Goal: Task Accomplishment & Management: Manage account settings

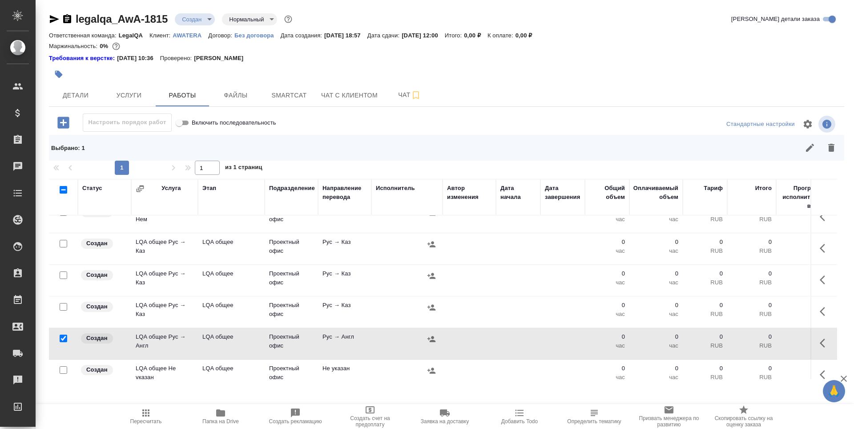
scroll to position [667, 0]
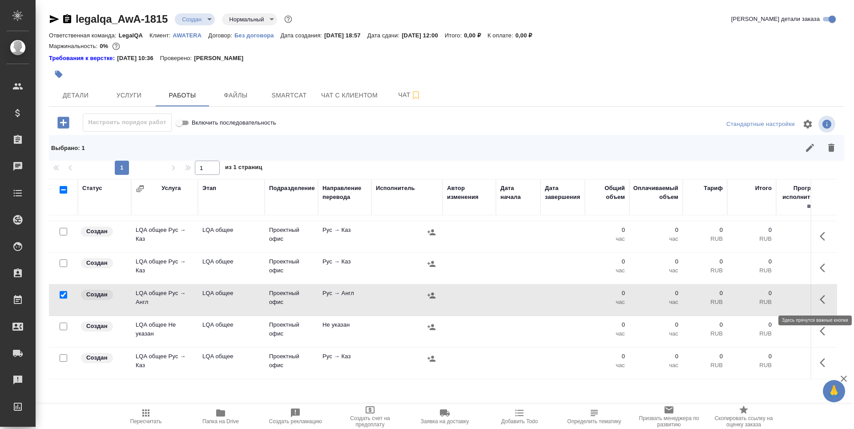
click at [819, 302] on icon "button" at bounding box center [824, 299] width 11 height 11
click at [773, 301] on icon "button" at bounding box center [775, 299] width 5 height 7
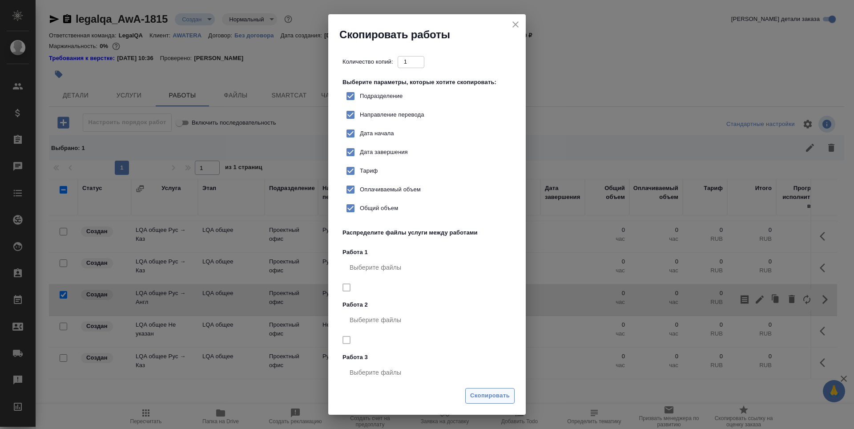
click at [494, 393] on span "Скопировать" at bounding box center [490, 395] width 40 height 10
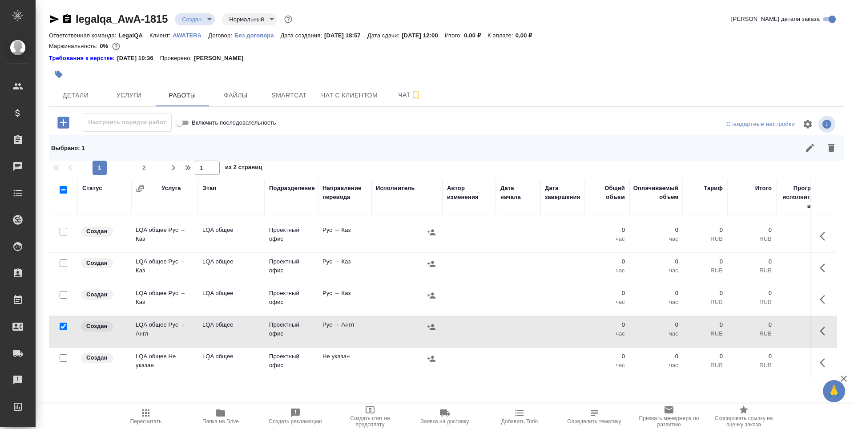
scroll to position [673, 0]
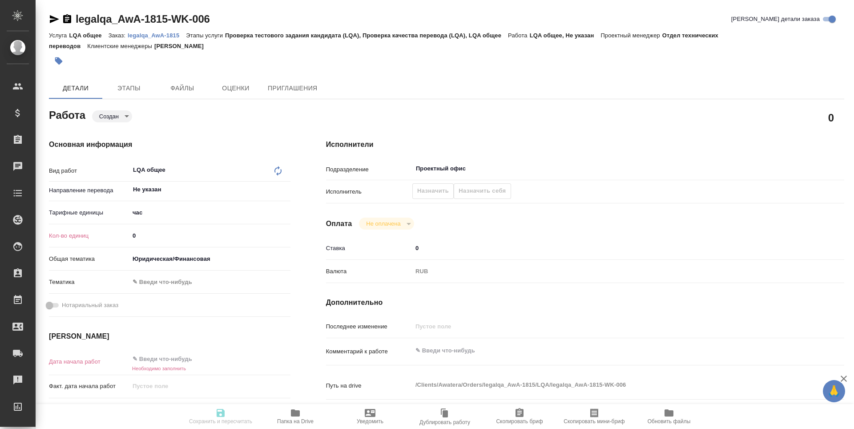
type textarea "x"
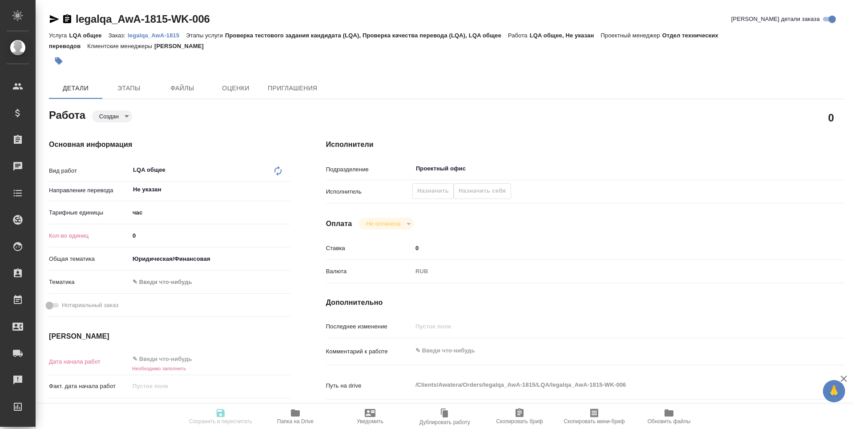
type textarea "x"
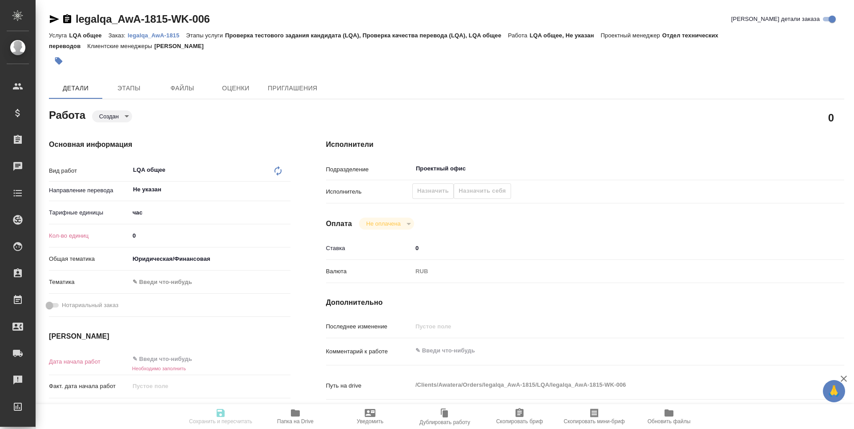
type textarea "x"
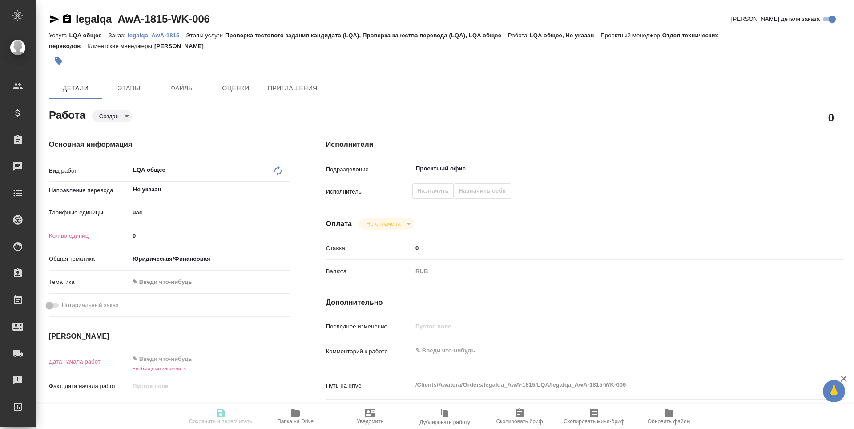
type textarea "x"
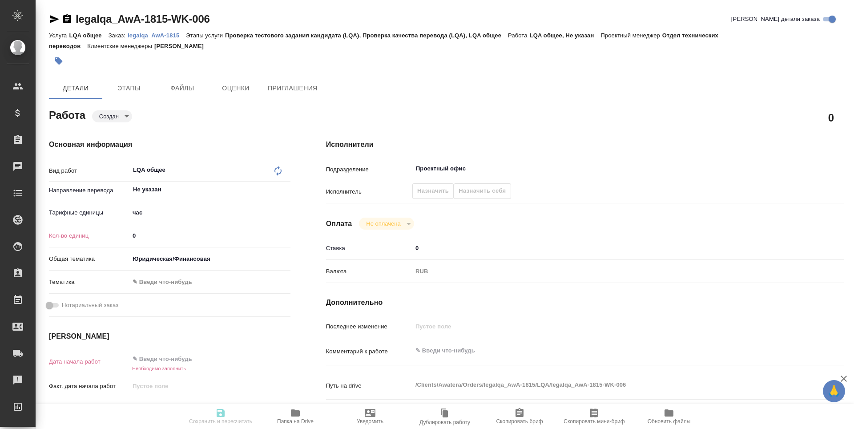
click at [153, 234] on input "0" at bounding box center [209, 235] width 161 height 13
type textarea "x"
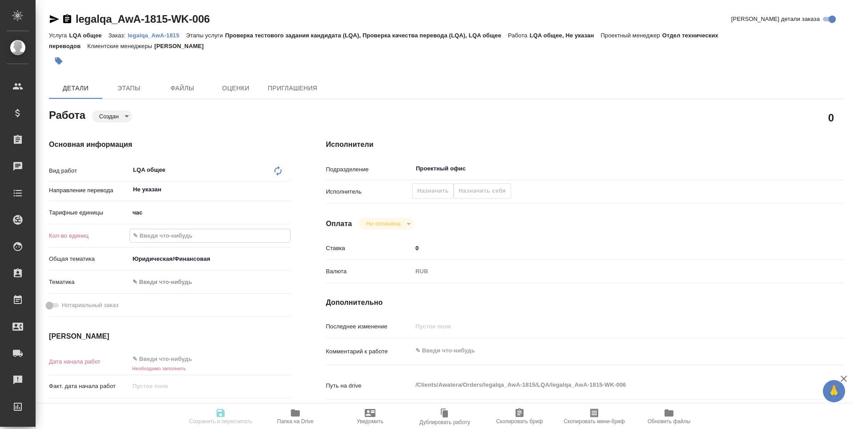
type textarea "x"
type input "1"
type textarea "x"
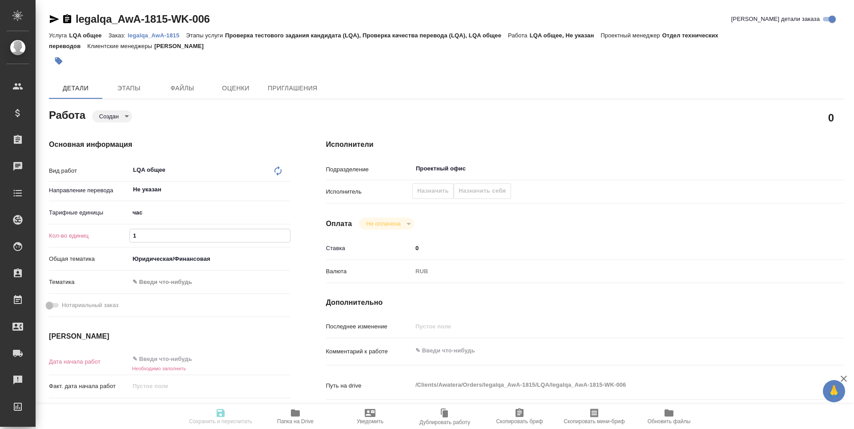
type textarea "x"
type input "18"
type textarea "x"
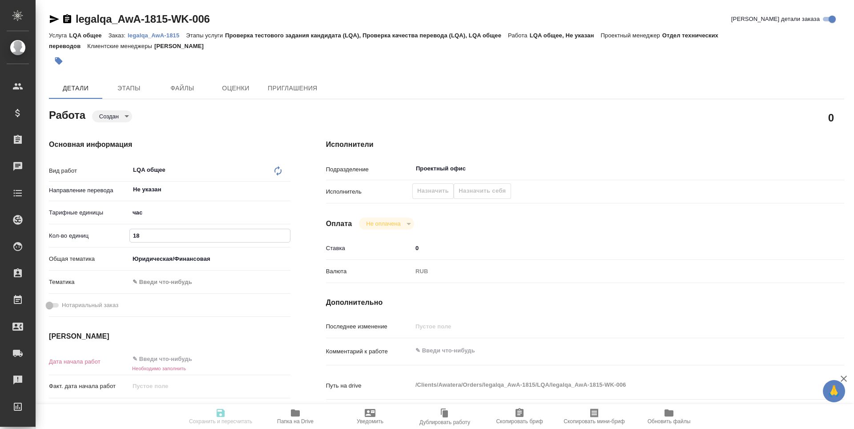
type textarea "x"
type input "18"
click at [191, 285] on body "🙏 .cls-1 fill:#fff; AWATERA Третьякова Наталия n.tretyakova Клиенты Спецификаци…" at bounding box center [427, 214] width 854 height 429
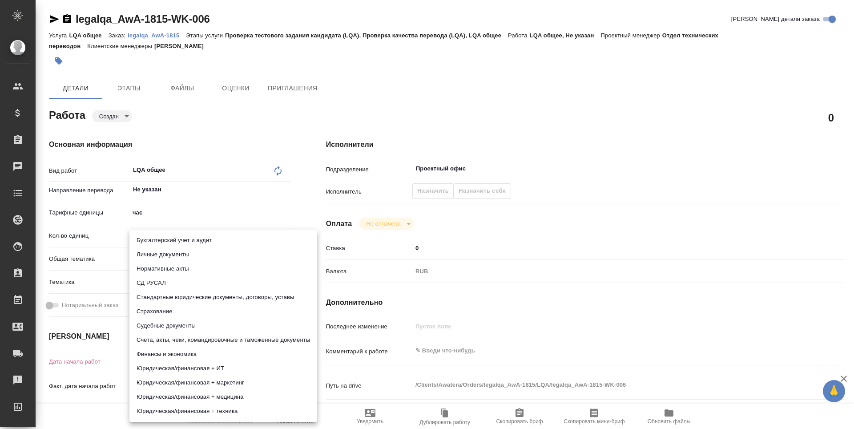
click at [103, 333] on div at bounding box center [427, 214] width 854 height 429
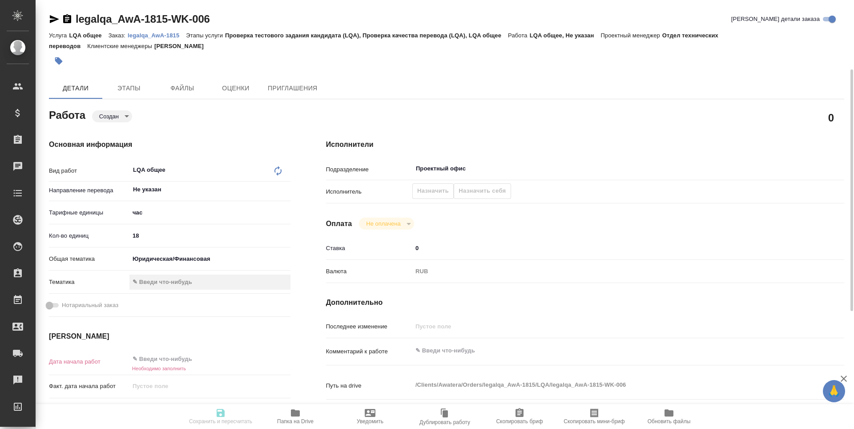
scroll to position [89, 0]
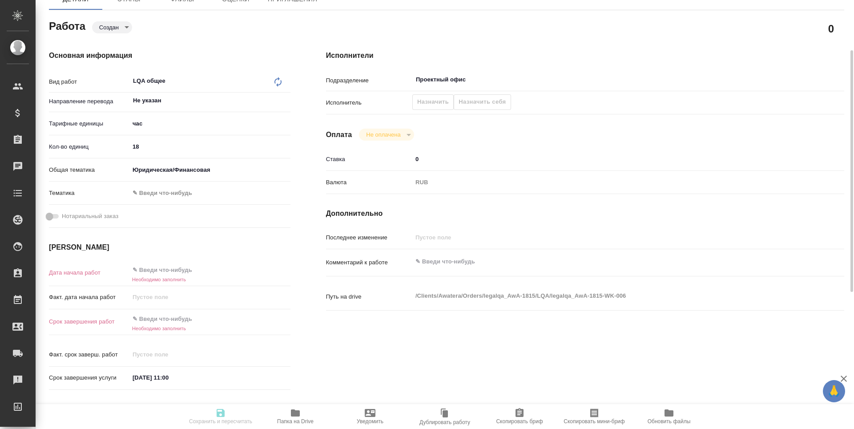
click at [155, 269] on input "text" at bounding box center [168, 269] width 78 height 13
click at [262, 266] on icon "button" at bounding box center [265, 269] width 8 height 9
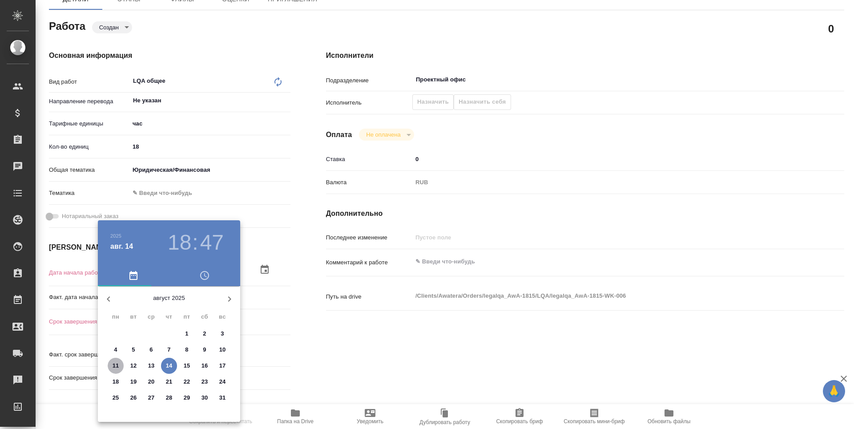
click at [116, 363] on p "11" at bounding box center [115, 365] width 7 height 9
type textarea "x"
type input "11.08.2025 18:47"
type textarea "x"
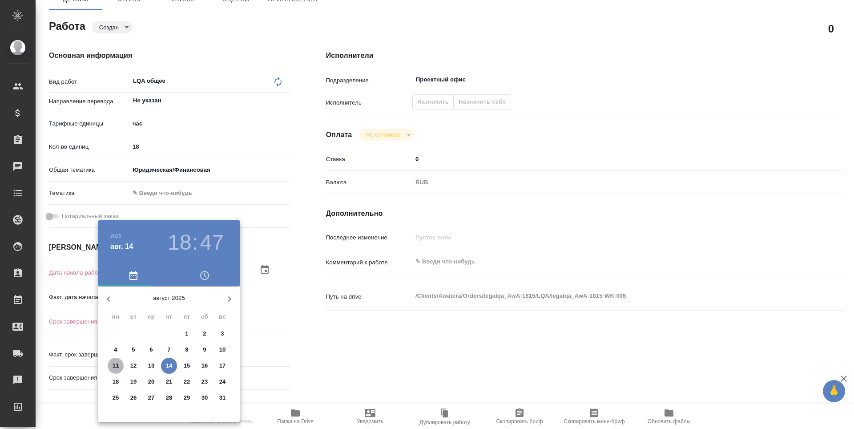
type textarea "x"
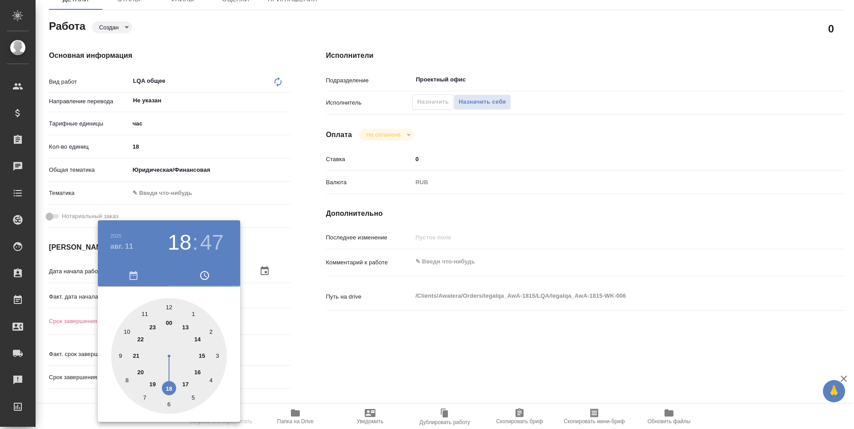
click at [324, 345] on div at bounding box center [427, 214] width 854 height 429
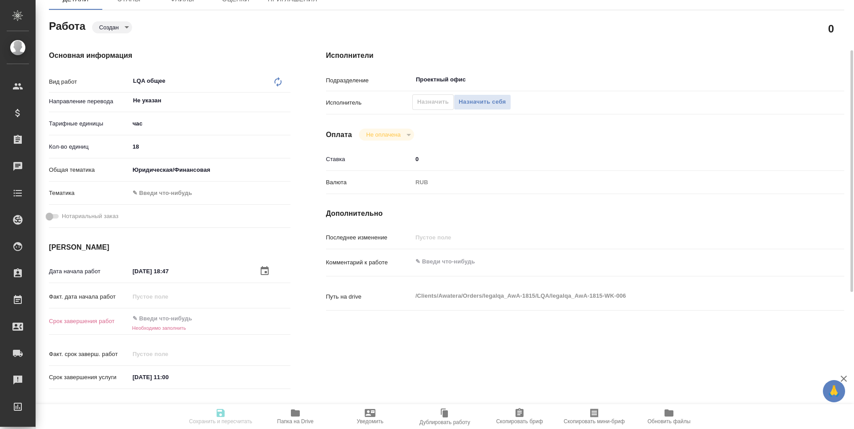
click at [264, 269] on icon "button" at bounding box center [264, 270] width 11 height 11
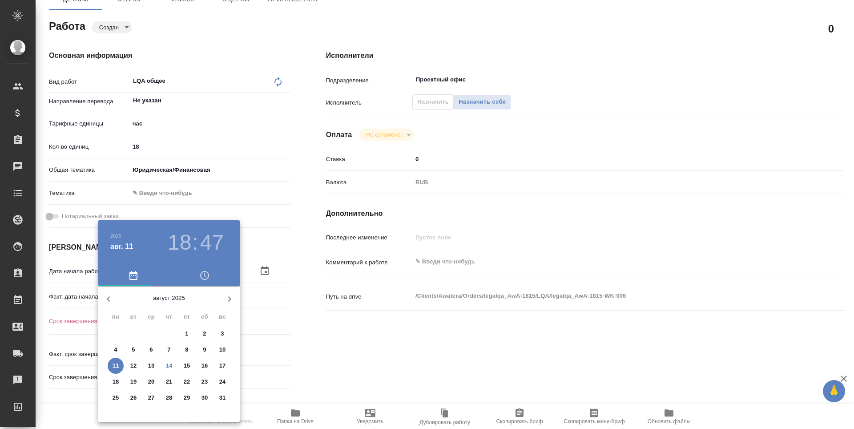
click at [203, 245] on h3 "47" at bounding box center [212, 242] width 24 height 25
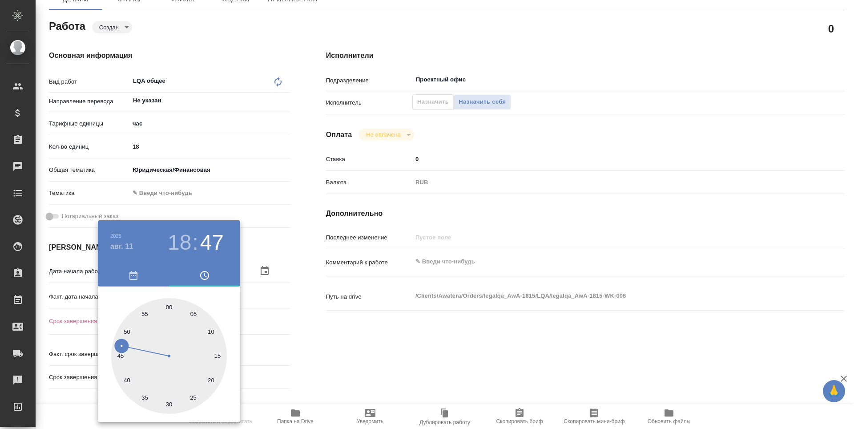
click at [169, 307] on div at bounding box center [169, 356] width 116 height 116
type textarea "x"
type input "11.08.2025 18:00"
type textarea "x"
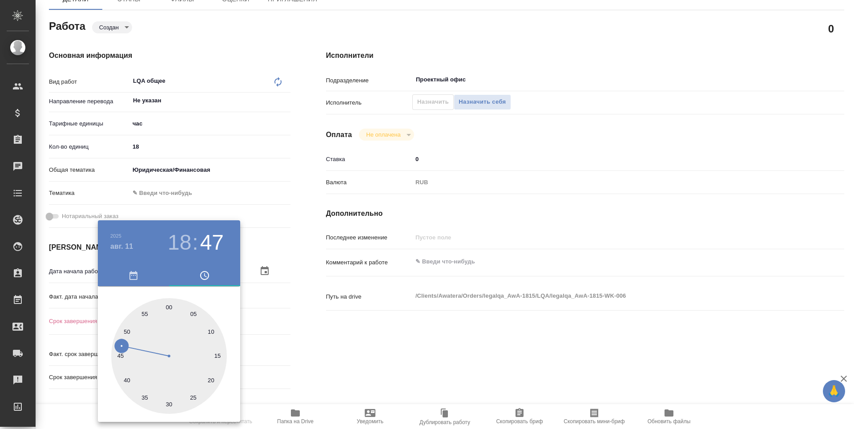
type textarea "x"
click at [184, 241] on h3 "18" at bounding box center [180, 242] width 24 height 25
click at [121, 357] on div at bounding box center [169, 356] width 116 height 116
type textarea "x"
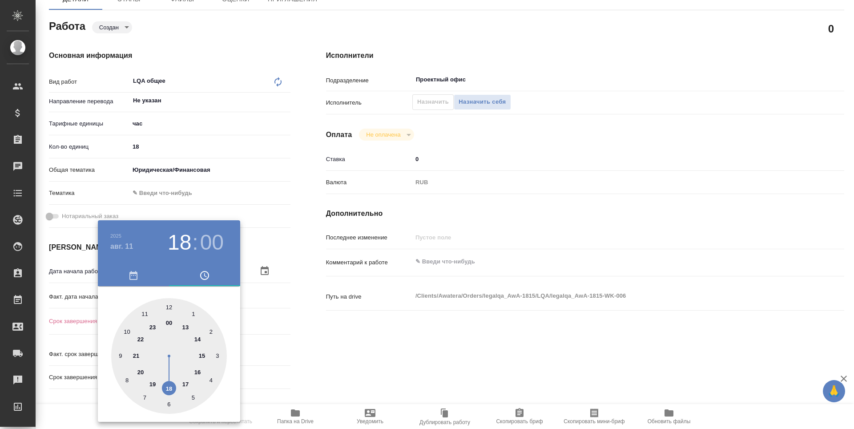
type input "11.08.2025 09:00"
type textarea "x"
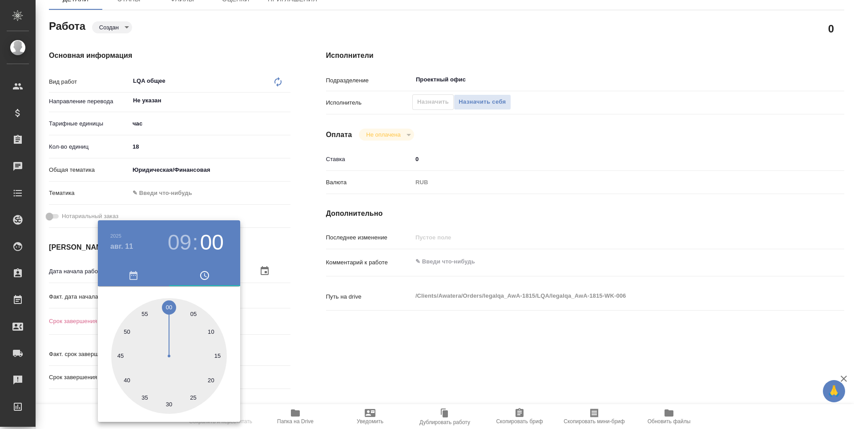
click at [298, 342] on div at bounding box center [427, 214] width 854 height 429
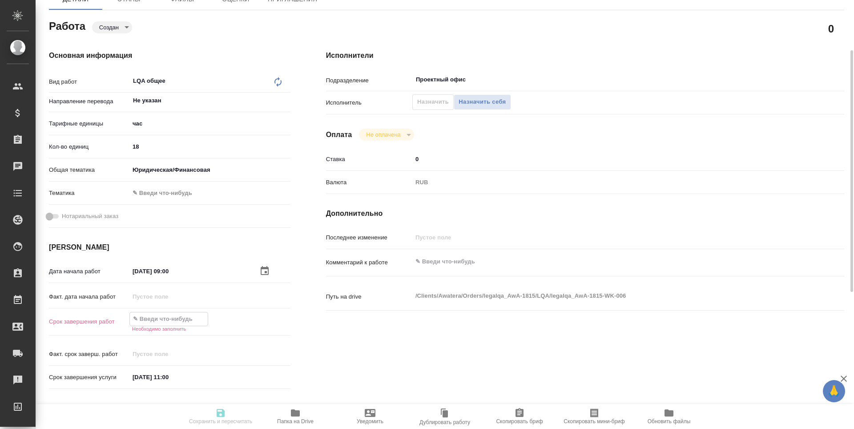
click at [175, 317] on input "text" at bounding box center [169, 318] width 78 height 13
click at [266, 317] on icon "button" at bounding box center [264, 318] width 11 height 11
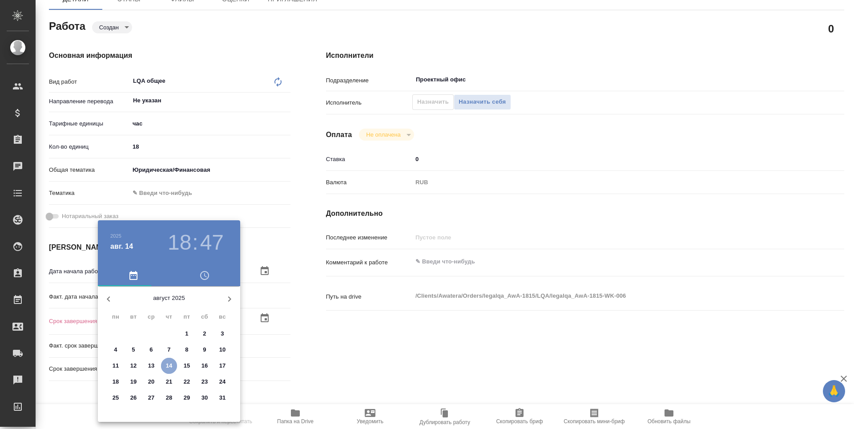
click at [172, 364] on p "14" at bounding box center [169, 365] width 7 height 9
type textarea "x"
type input "14.08.2025 18:47"
type textarea "x"
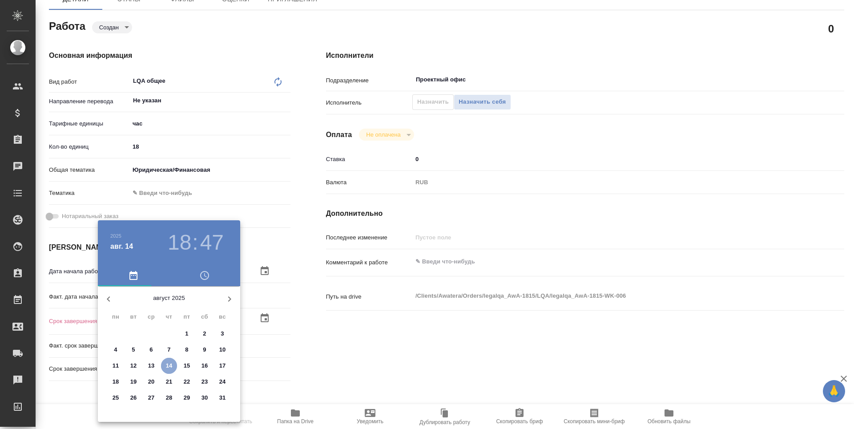
type textarea "x"
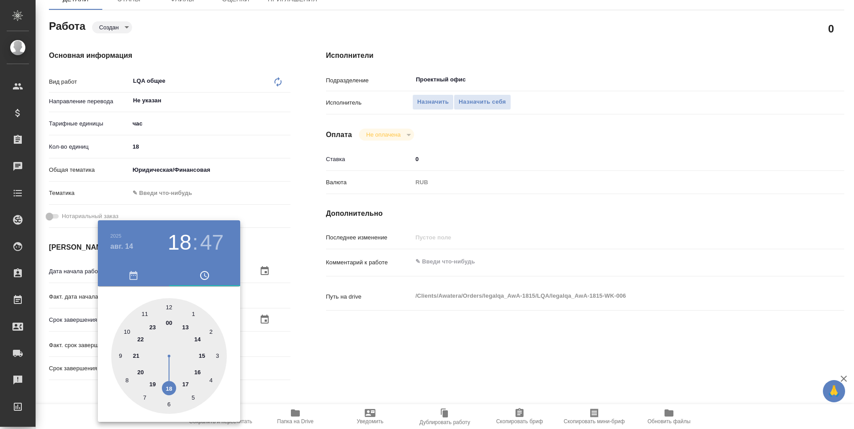
click at [301, 345] on div at bounding box center [427, 214] width 854 height 429
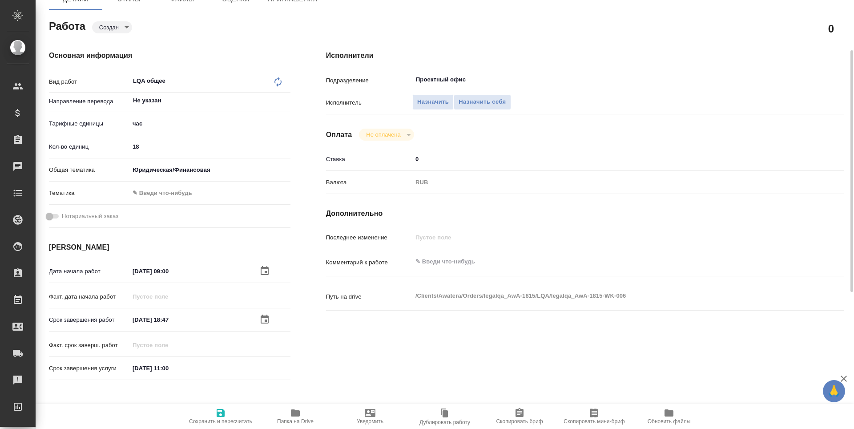
click at [166, 369] on input "31.08.2025 11:00" at bounding box center [168, 367] width 78 height 13
click at [264, 367] on icon "button" at bounding box center [264, 367] width 11 height 11
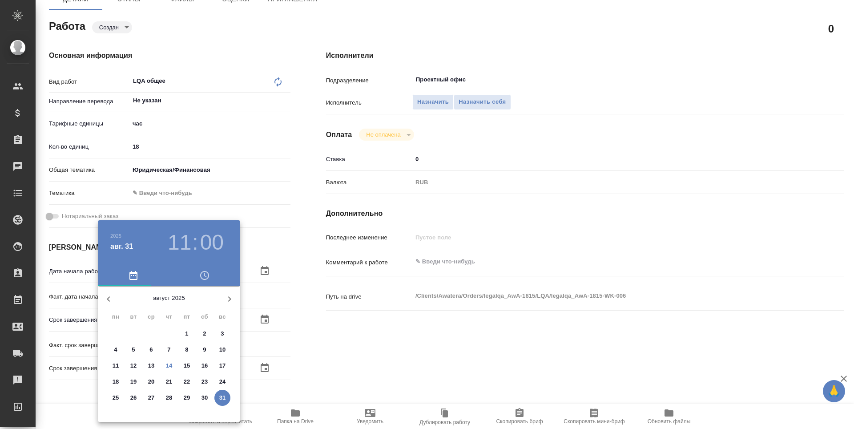
click at [172, 367] on p "14" at bounding box center [169, 365] width 7 height 9
type textarea "x"
type input "14.08.2025 11:00"
type textarea "x"
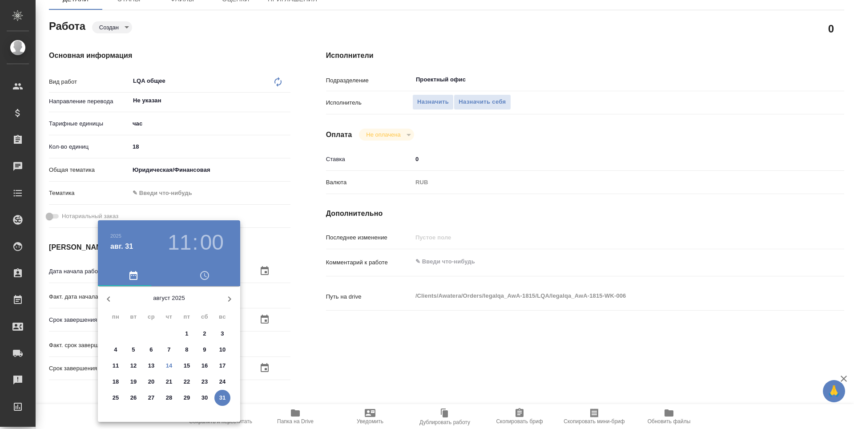
type textarea "x"
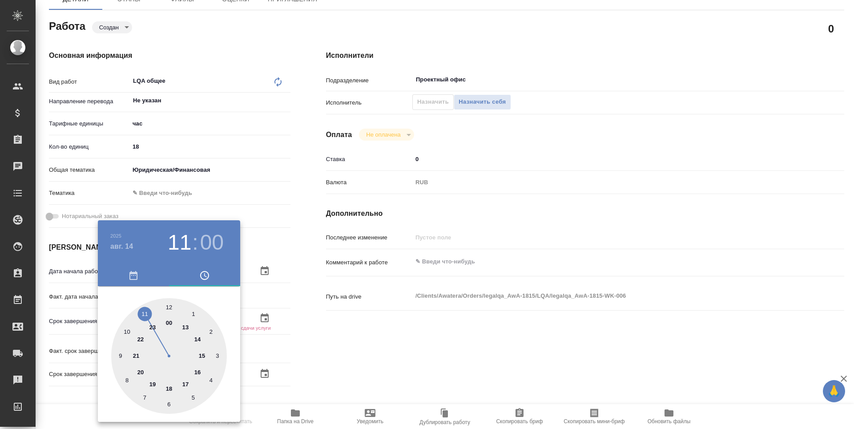
click at [317, 351] on div at bounding box center [427, 214] width 854 height 429
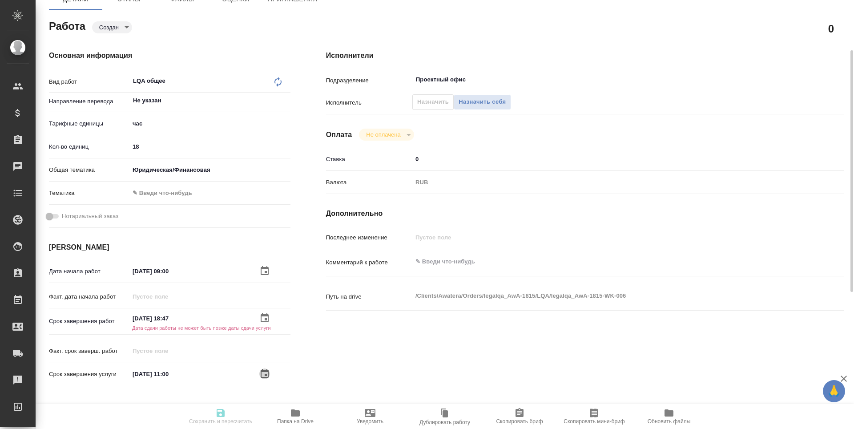
click at [266, 373] on icon "button" at bounding box center [264, 373] width 11 height 11
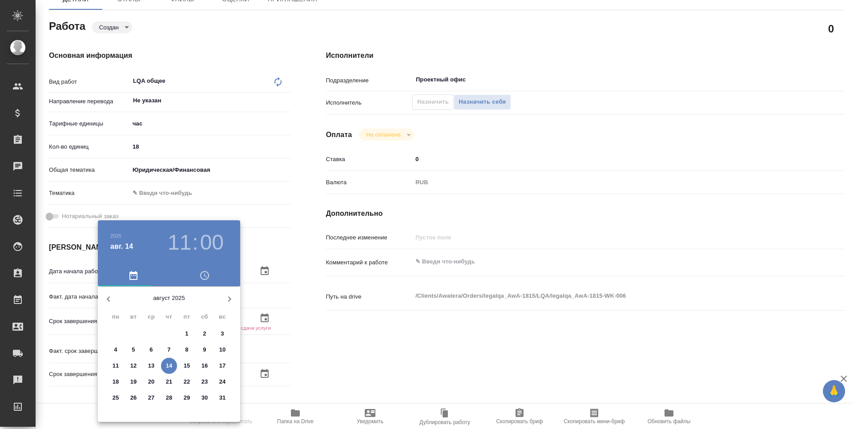
click at [167, 367] on p "14" at bounding box center [169, 365] width 7 height 9
type textarea "x"
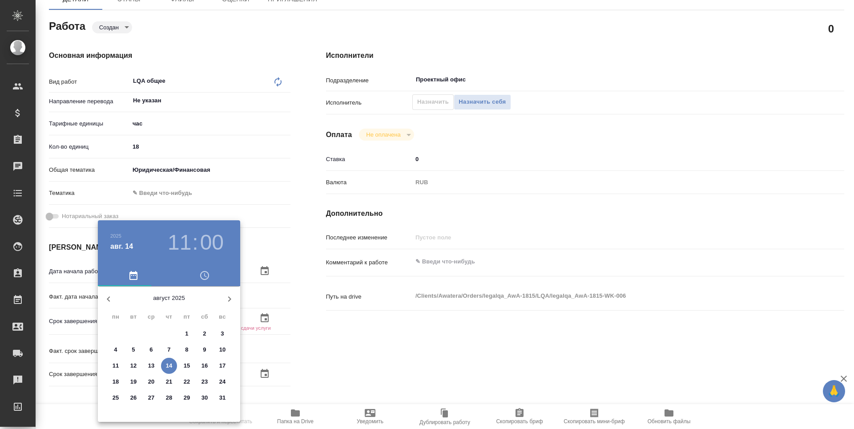
type textarea "x"
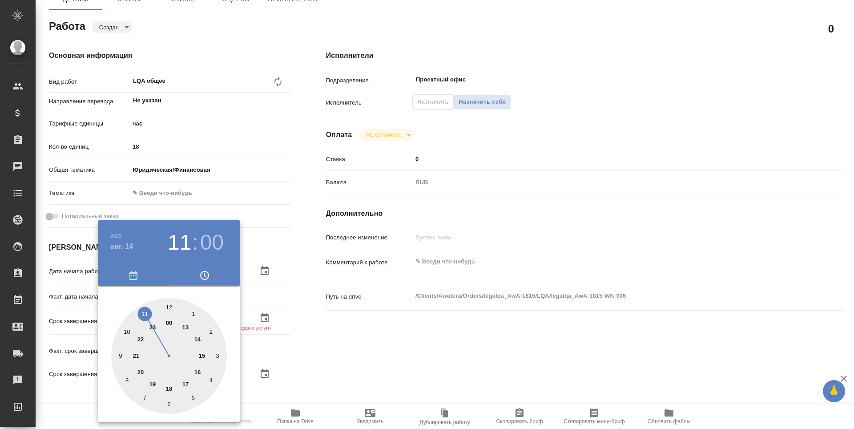
click at [188, 239] on h3 "11" at bounding box center [180, 242] width 24 height 25
click at [170, 385] on div at bounding box center [169, 356] width 116 height 116
type textarea "x"
type input "14.08.2025 18:00"
type textarea "x"
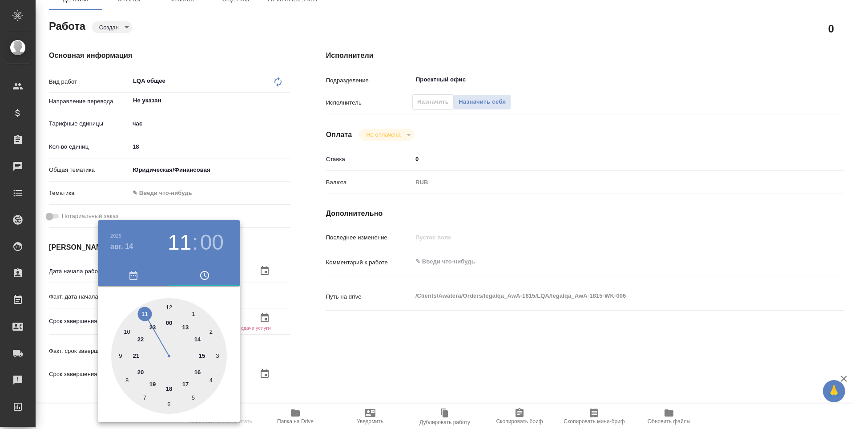
type textarea "x"
click at [325, 369] on div at bounding box center [427, 214] width 854 height 429
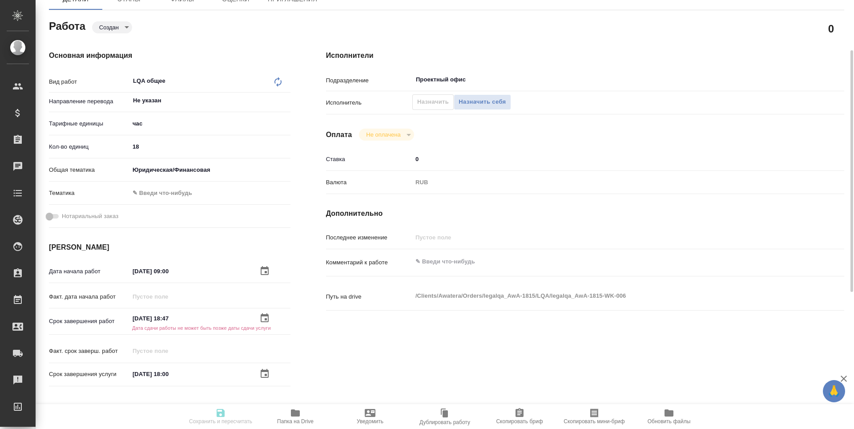
click at [266, 313] on icon "button" at bounding box center [264, 318] width 11 height 11
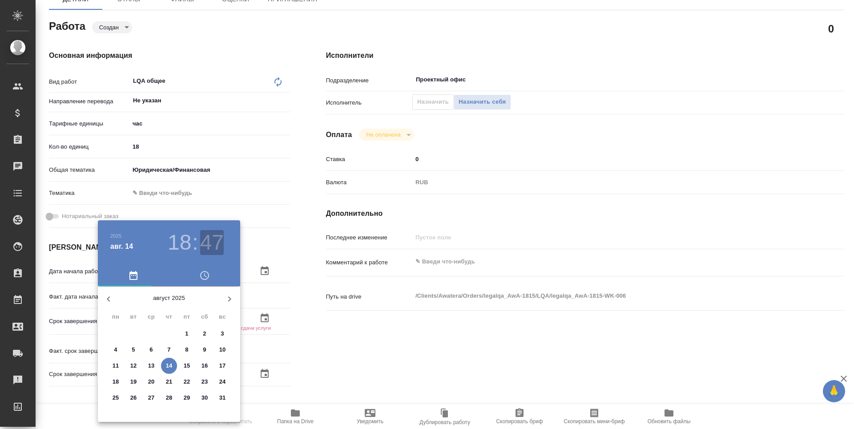
click at [209, 246] on h3 "47" at bounding box center [212, 242] width 24 height 25
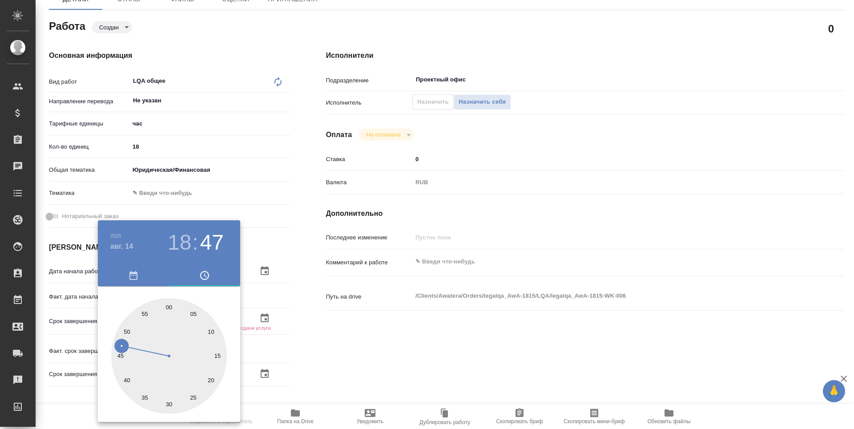
click at [169, 309] on div at bounding box center [169, 356] width 116 height 116
type textarea "x"
type input "14.08.2025 18:00"
type textarea "x"
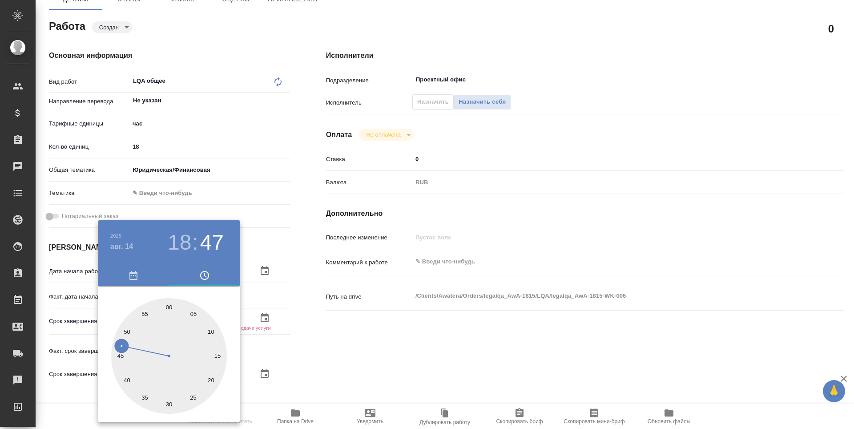
type textarea "x"
click at [343, 318] on div at bounding box center [427, 214] width 854 height 429
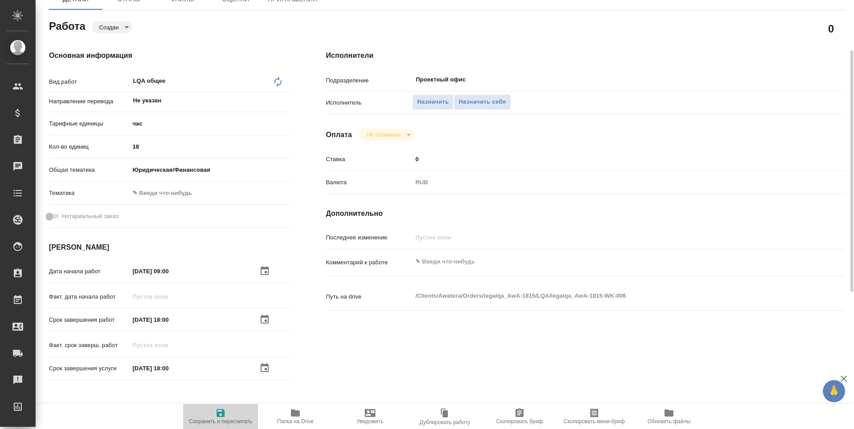
click at [215, 415] on span "Сохранить и пересчитать" at bounding box center [221, 415] width 64 height 17
type textarea "x"
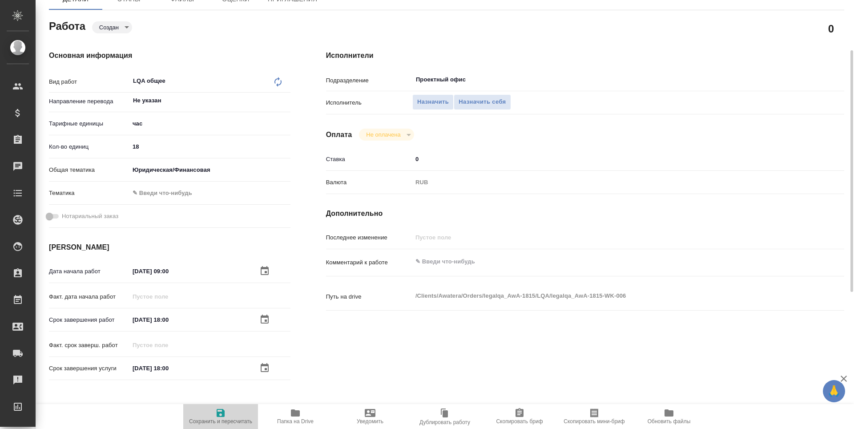
type textarea "x"
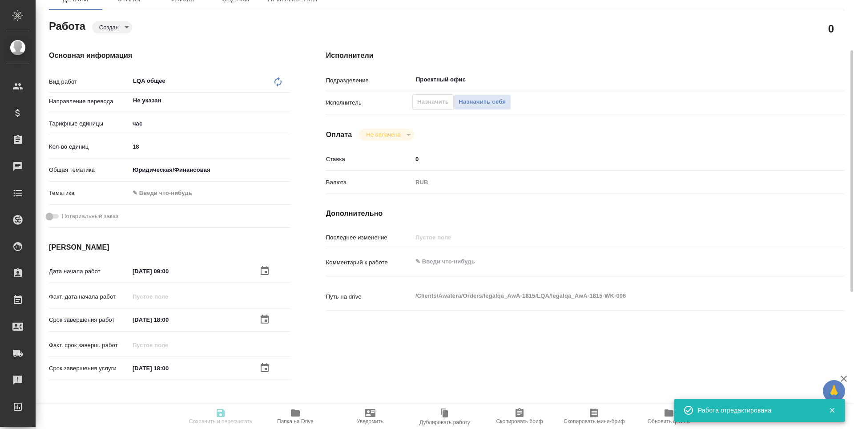
type textarea "x"
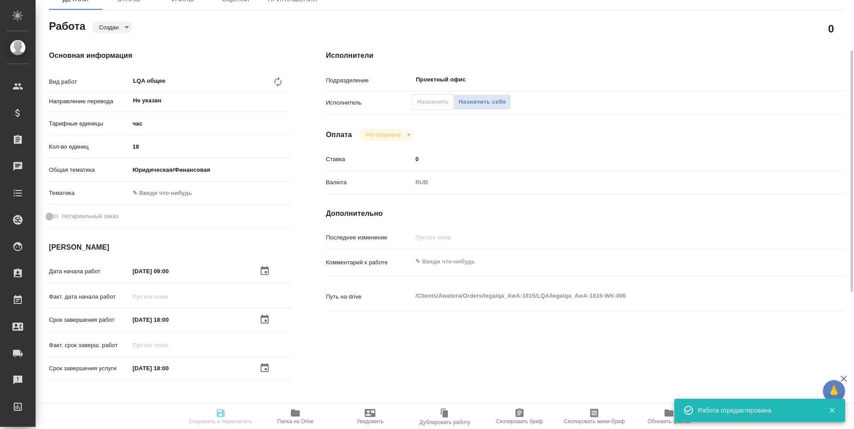
type input "created"
type textarea "LQA общее"
type textarea "x"
type input "Не указан"
type input "5a8b1489cc6b4906c91bfd93"
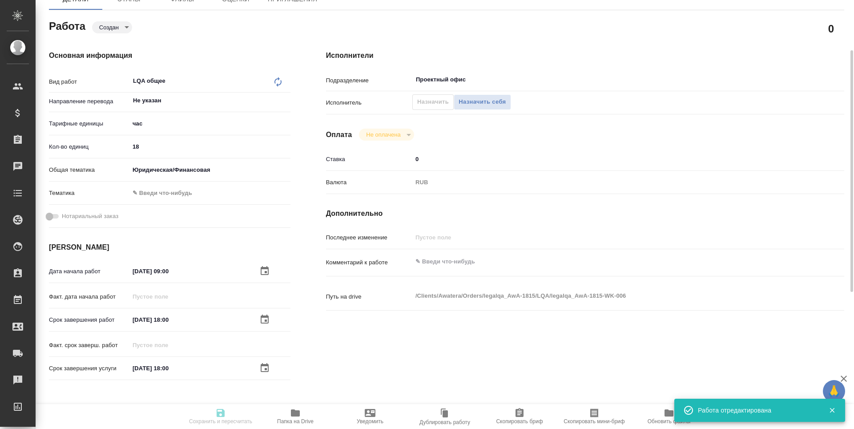
type input "18"
type input "yr-fn"
type input "11.08.2025 09:00"
type input "14.08.2025 18:00"
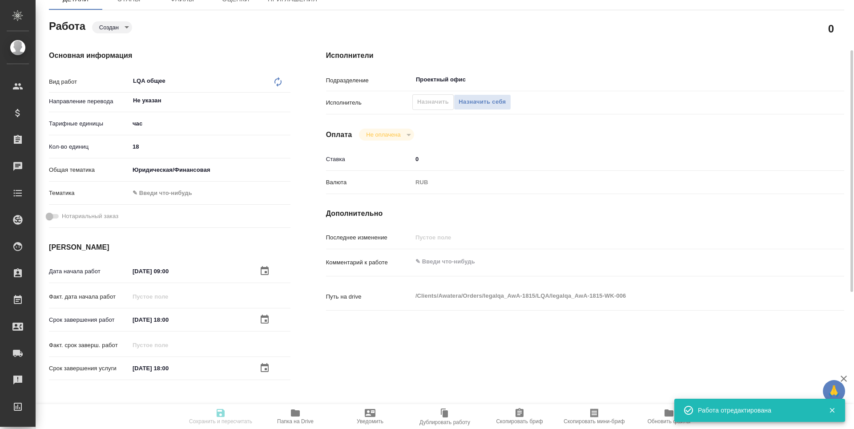
type input "Проектный офис"
type input "notPayed"
type input "0"
type input "RUB"
type input "Третьякова Наталья"
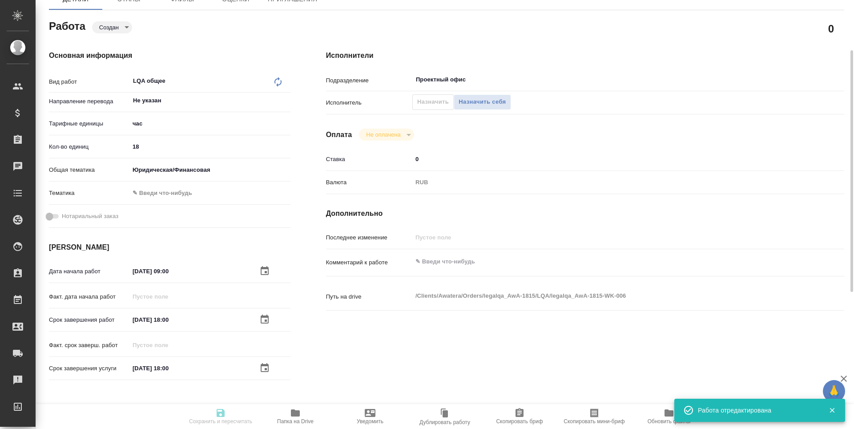
type textarea "x"
type textarea "/Clients/Awatera/Orders/legalqa_AwA-1815/LQA/legalqa_AwA-1815-WK-006"
type textarea "x"
type input "legalqa_AwA-1815"
type input "LQA общее"
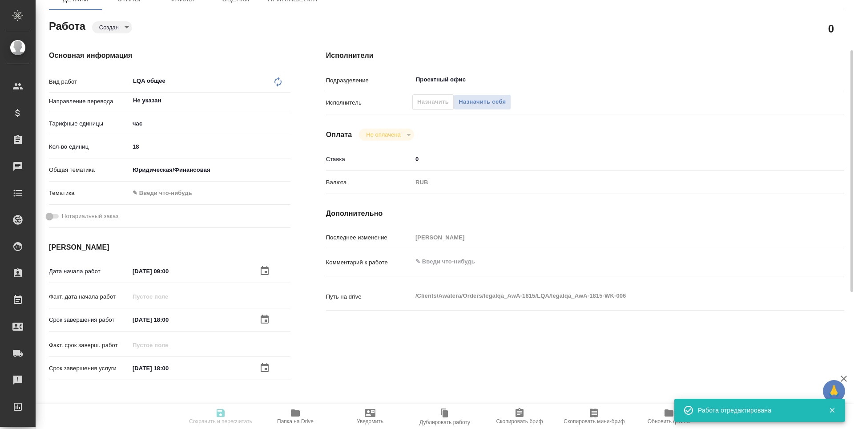
type input "Проверка тестового задания кандидата (LQA), Проверка качества перевода (LQA), L…"
type input "[PERSON_NAME]"
type input "/Clients/Awatera/Orders/legalqa_AwA-1815"
type textarea "x"
type textarea "Для начислений штатным лингвистам, фрилансерам и штатным менеджерам за задачи L…"
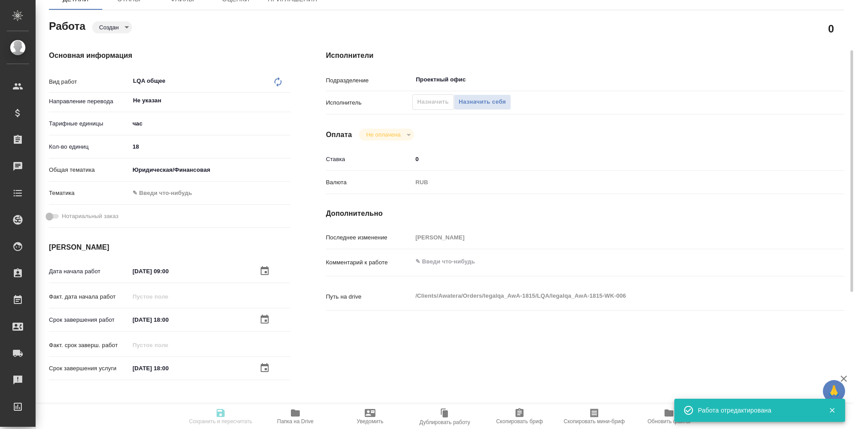
type textarea "x"
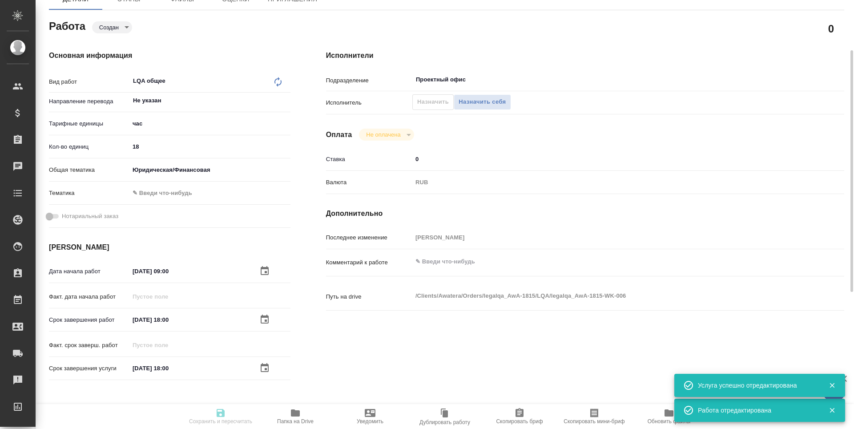
type textarea "x"
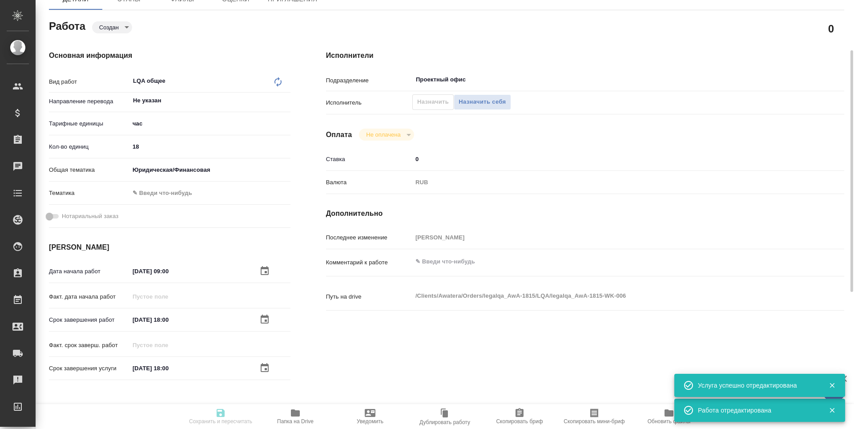
type textarea "x"
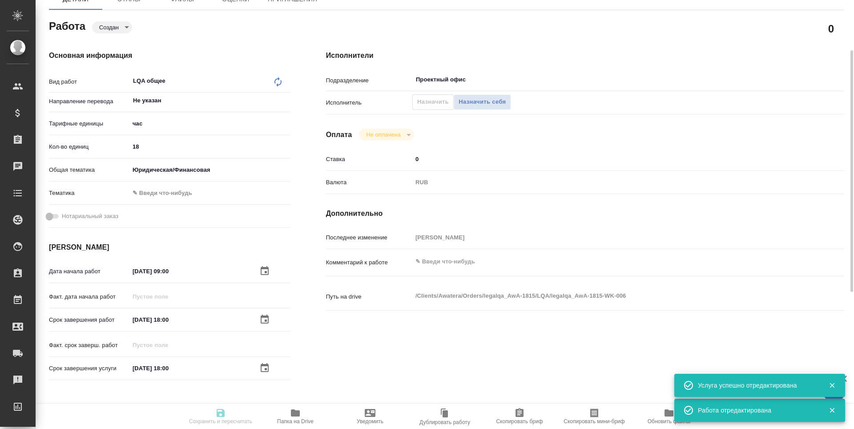
type textarea "x"
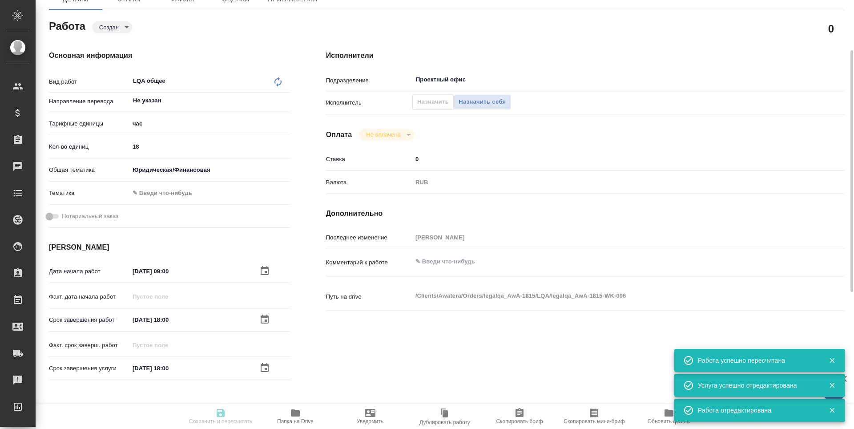
type input "created"
type textarea "LQA общее"
type textarea "x"
type input "Не указан"
type input "5a8b1489cc6b4906c91bfd93"
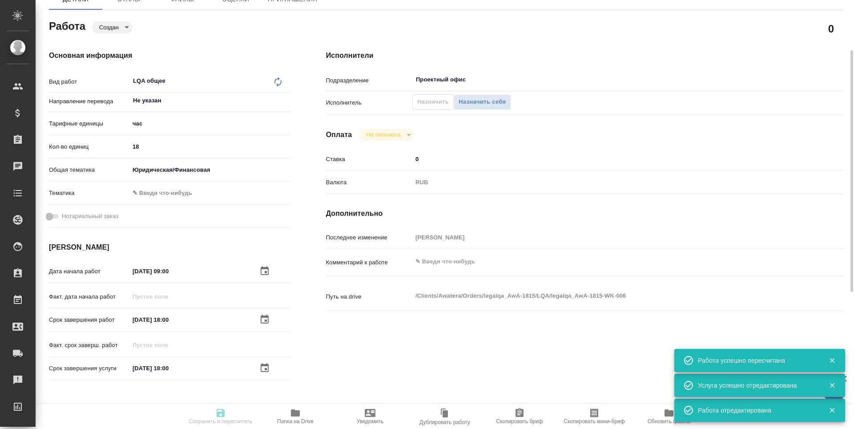
type input "18"
type input "yr-fn"
type input "11.08.2025 09:00"
type input "14.08.2025 18:00"
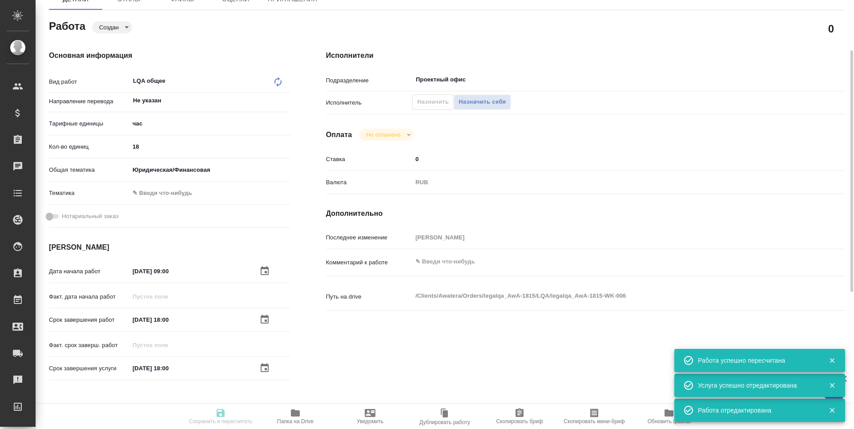
type input "Проектный офис"
type input "notPayed"
type input "0"
type input "RUB"
type input "Третьякова Наталья"
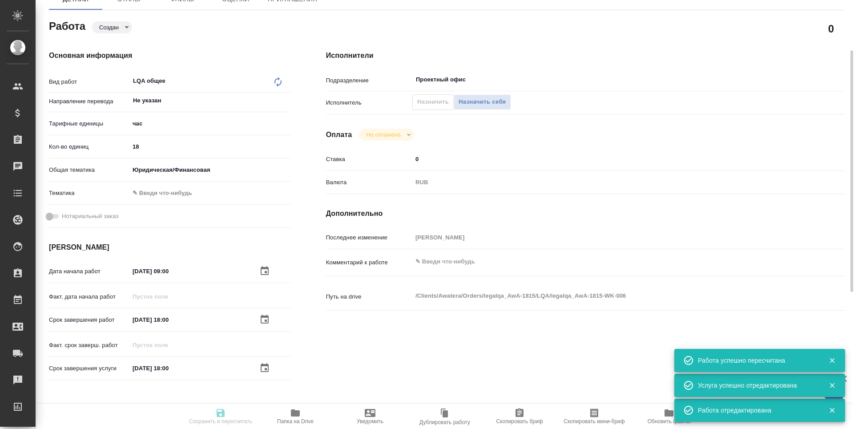
type textarea "x"
type textarea "/Clients/Awatera/Orders/legalqa_AwA-1815/LQA/legalqa_AwA-1815-WK-006"
type textarea "x"
type input "legalqa_AwA-1815"
type input "LQA общее"
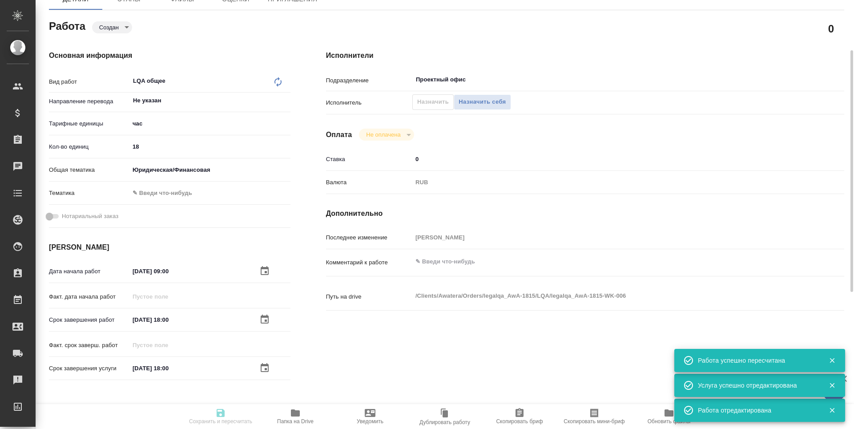
type input "Проверка тестового задания кандидата (LQA), Проверка качества перевода (LQA), L…"
type input "[PERSON_NAME]"
type input "/Clients/Awatera/Orders/legalqa_AwA-1815"
type textarea "x"
type textarea "Для начислений штатным лингвистам, фрилансерам и штатным менеджерам за задачи L…"
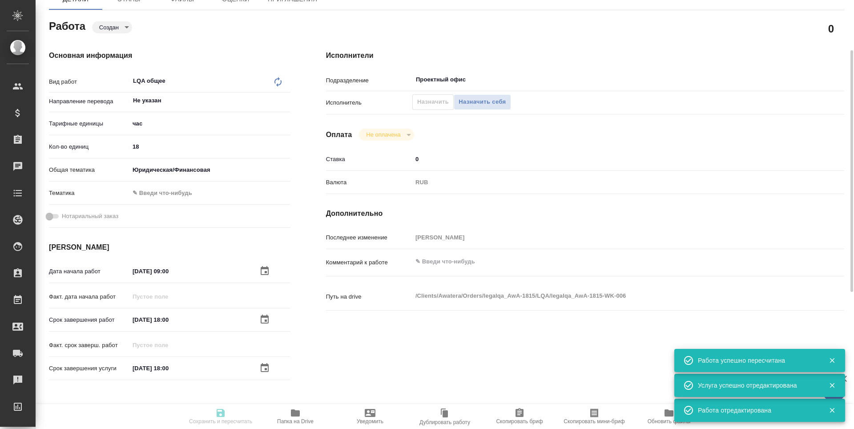
type textarea "x"
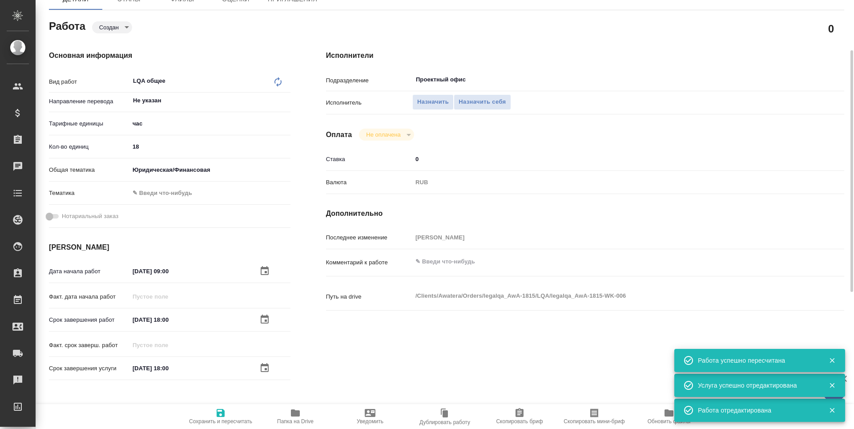
type textarea "x"
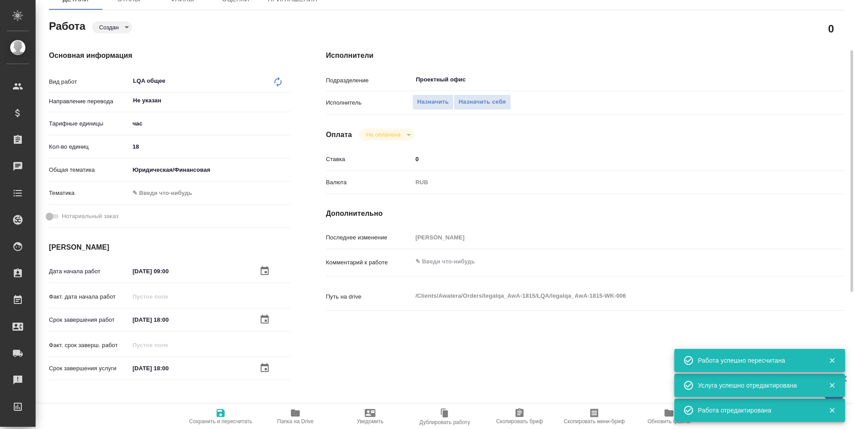
type textarea "x"
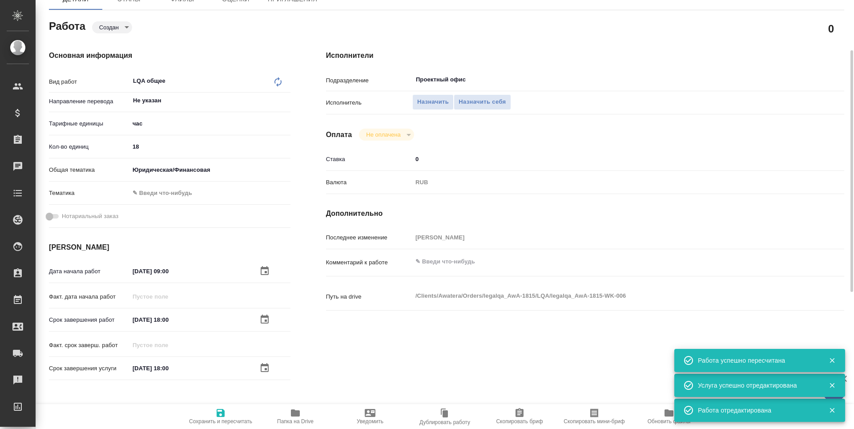
type textarea "x"
click at [424, 98] on span "Назначить" at bounding box center [433, 102] width 32 height 10
type textarea "x"
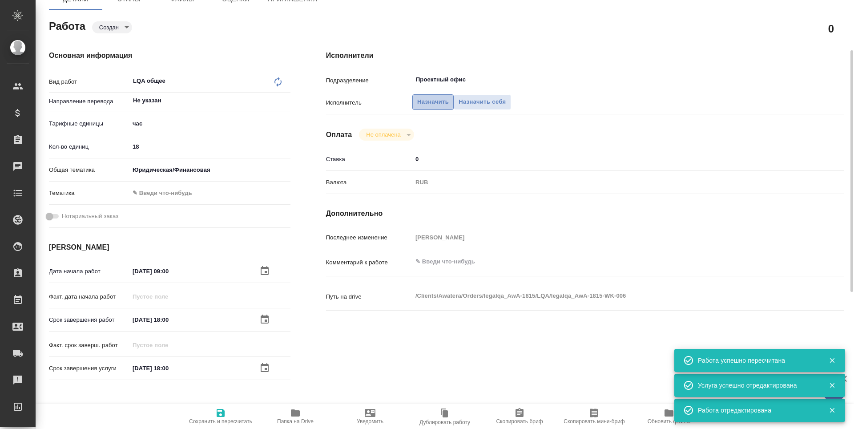
type textarea "x"
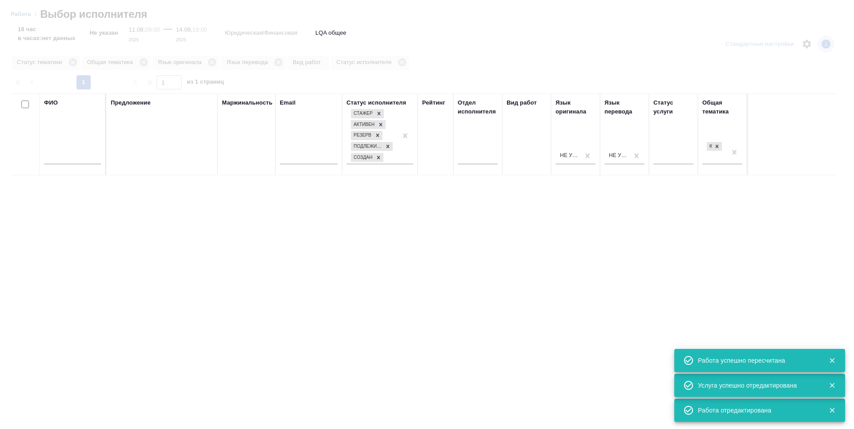
type textarea "x"
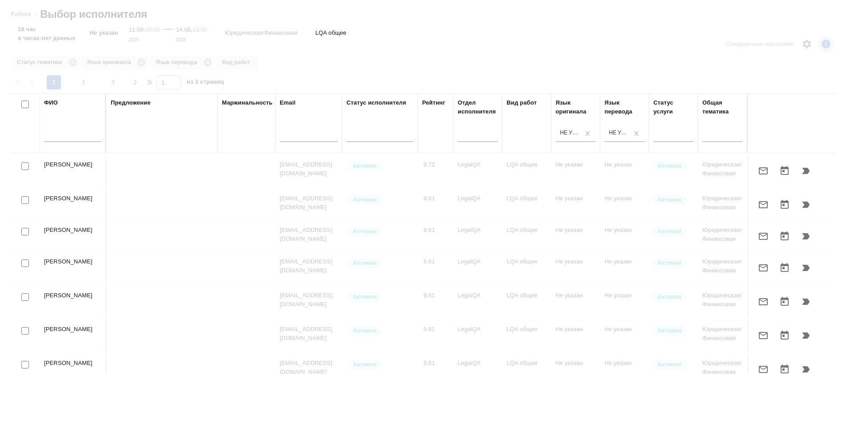
click at [599, 363] on div at bounding box center [427, 280] width 854 height 295
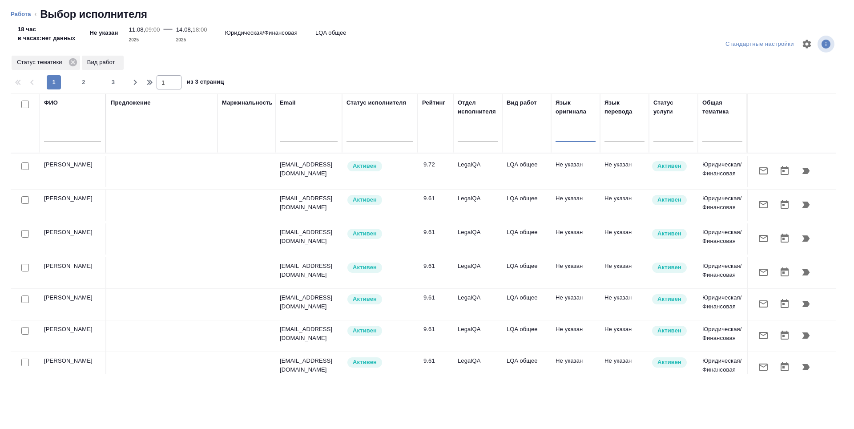
click at [569, 135] on div at bounding box center [575, 132] width 40 height 13
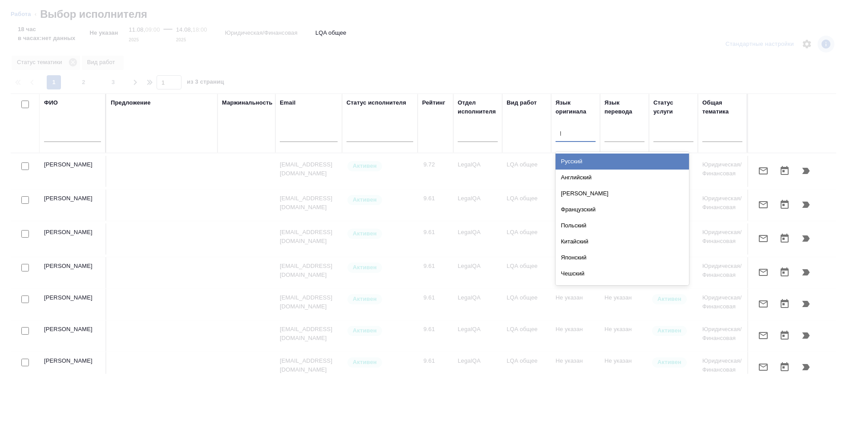
type input "рус"
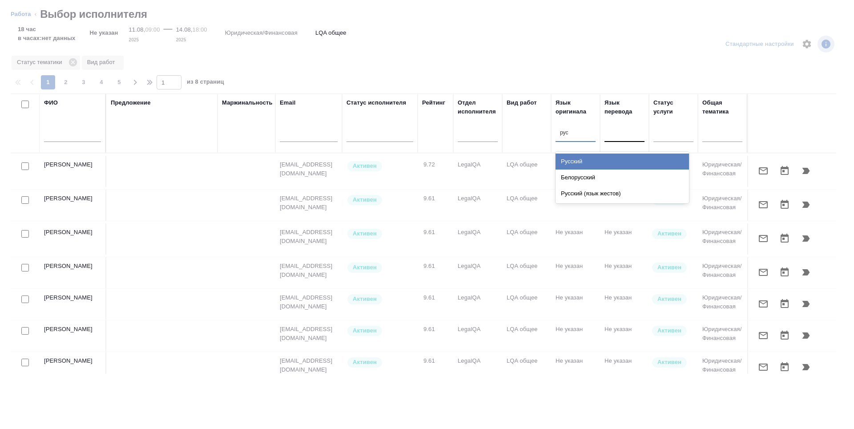
click at [582, 162] on div "Русский" at bounding box center [621, 161] width 133 height 16
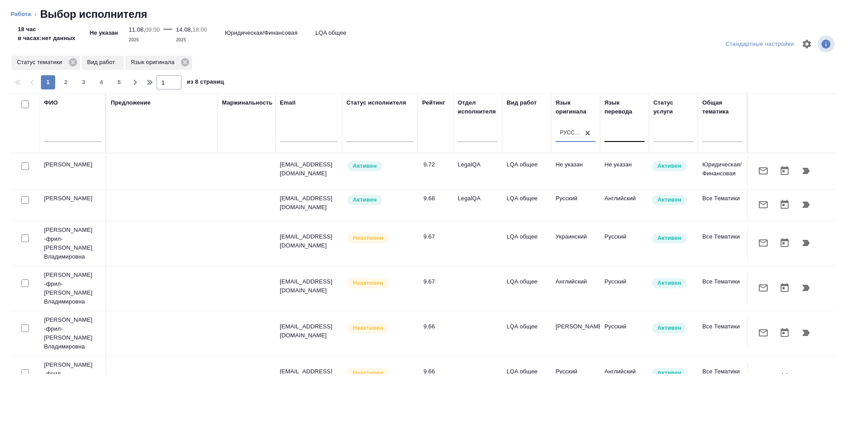
click at [624, 135] on div at bounding box center [624, 132] width 40 height 13
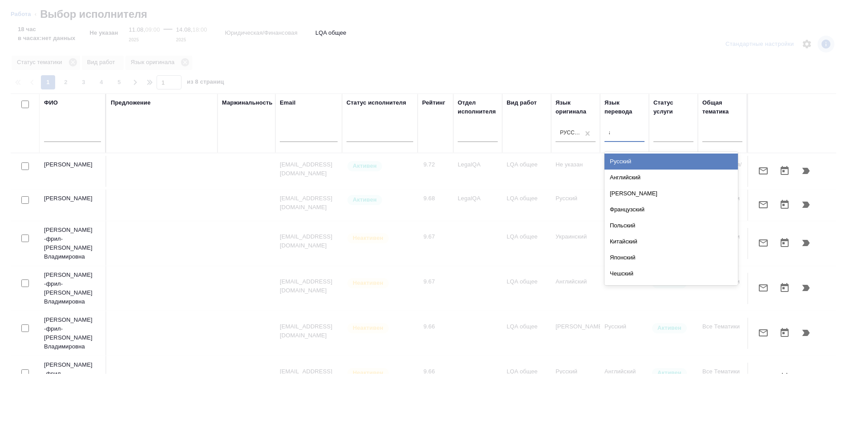
type input "англ"
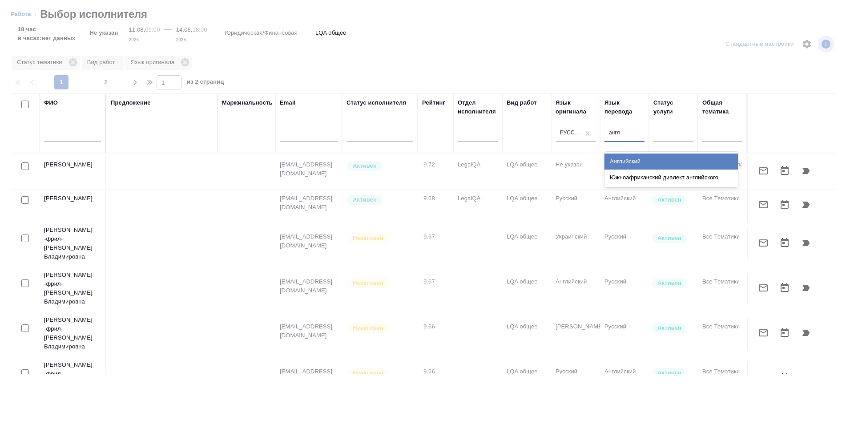
click at [630, 160] on div "Английский" at bounding box center [670, 161] width 133 height 16
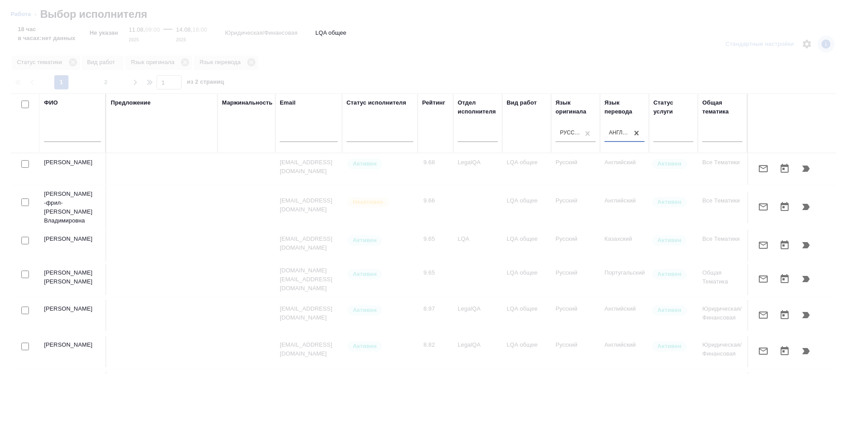
click at [54, 132] on input "text" at bounding box center [72, 136] width 57 height 11
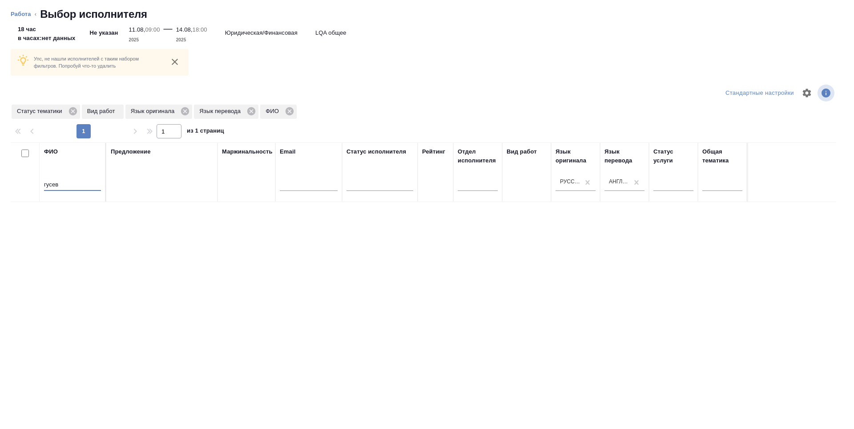
type input "гусев"
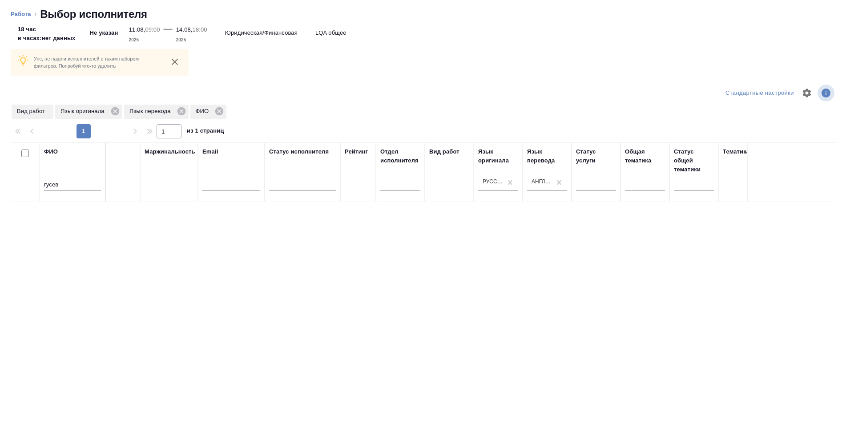
scroll to position [0, 0]
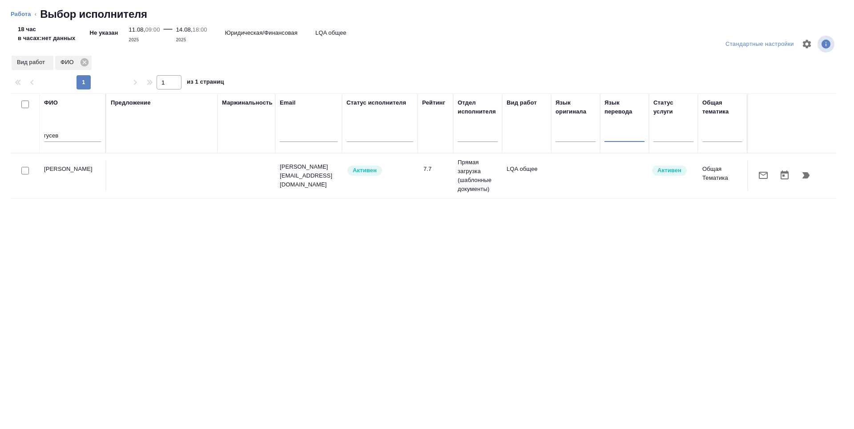
click at [807, 174] on icon "button" at bounding box center [806, 175] width 8 height 6
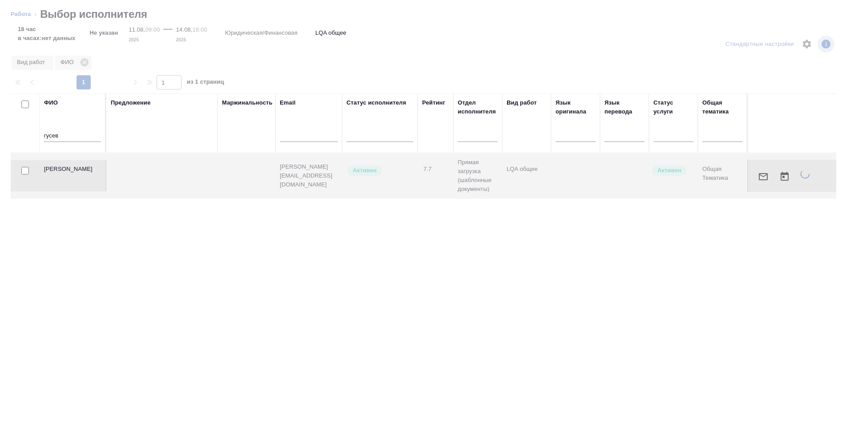
type textarea "x"
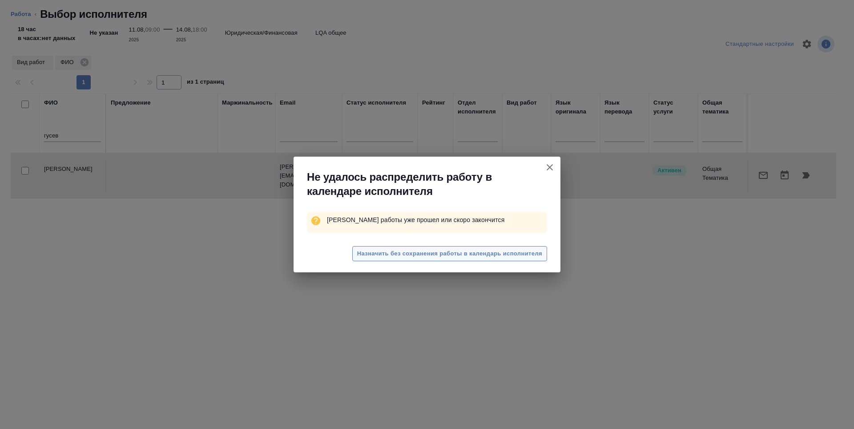
click at [439, 249] on span "Назначить без сохранения работы в календарь исполнителя" at bounding box center [449, 254] width 185 height 10
type textarea "x"
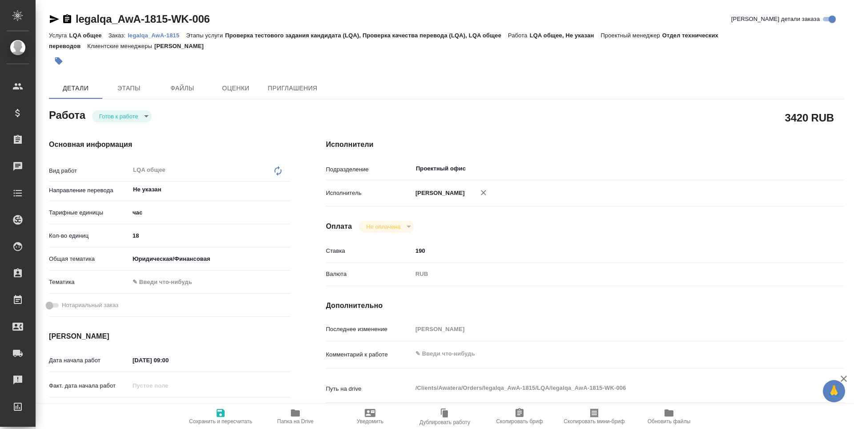
type textarea "x"
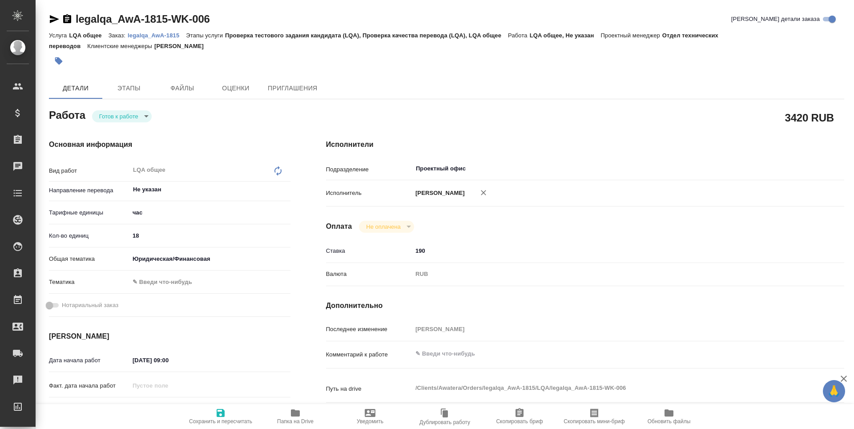
type textarea "x"
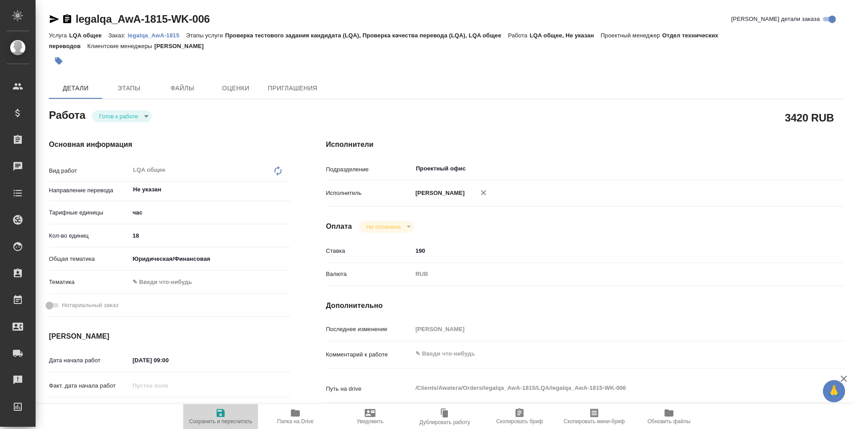
click at [212, 419] on span "Сохранить и пересчитать" at bounding box center [220, 421] width 63 height 6
type textarea "x"
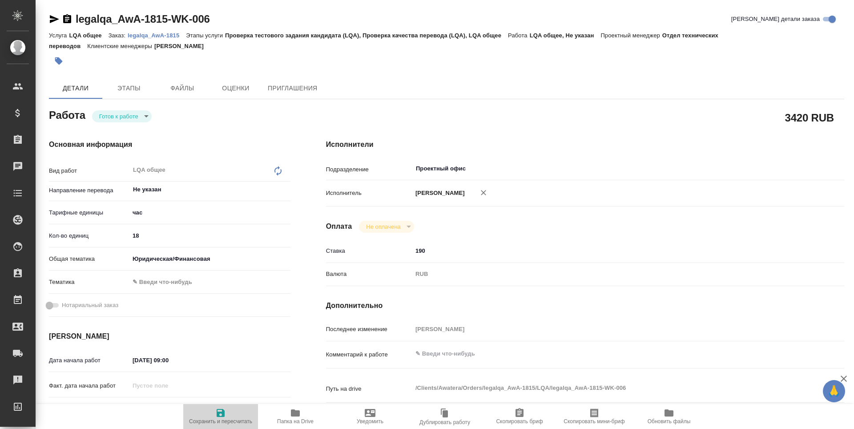
type textarea "x"
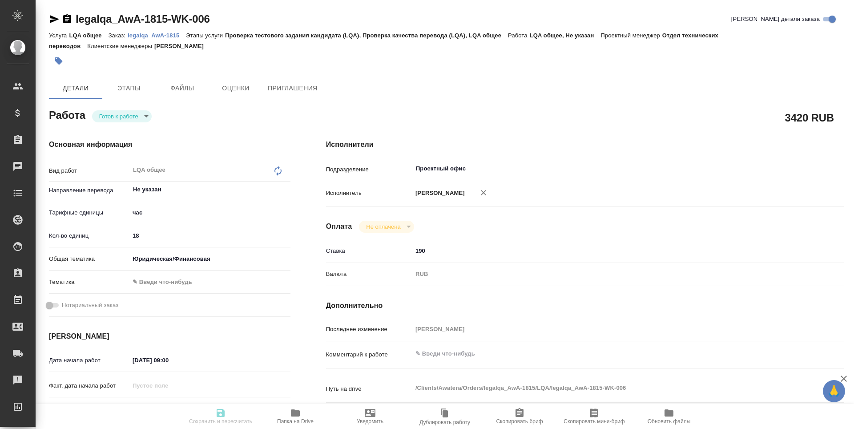
type textarea "x"
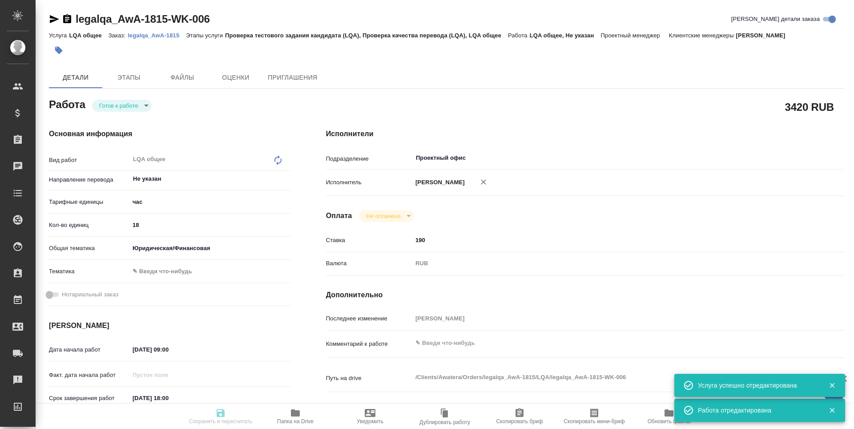
type input "readyForWork"
type textarea "LQA общее"
type textarea "x"
type input "Не указан"
type input "5a8b1489cc6b4906c91bfd93"
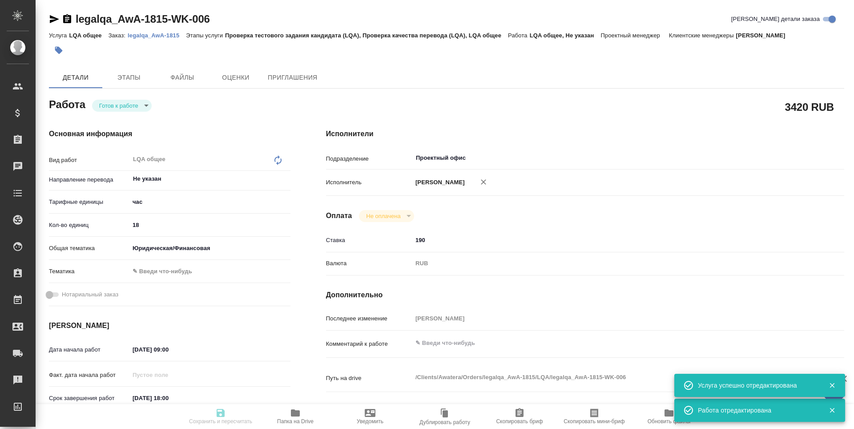
type input "18"
type input "yr-fn"
type input "[DATE] 09:00"
type input "[DATE] 18:00"
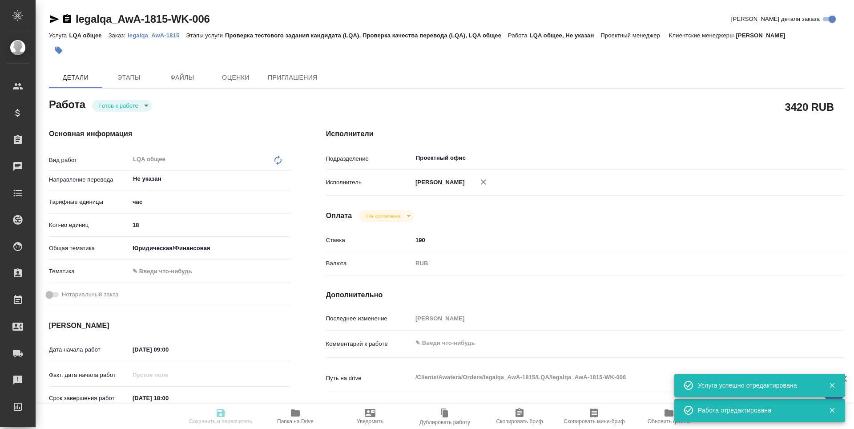
type input "Проектный офис"
type input "notPayed"
type input "190"
type input "RUB"
type input "[PERSON_NAME]"
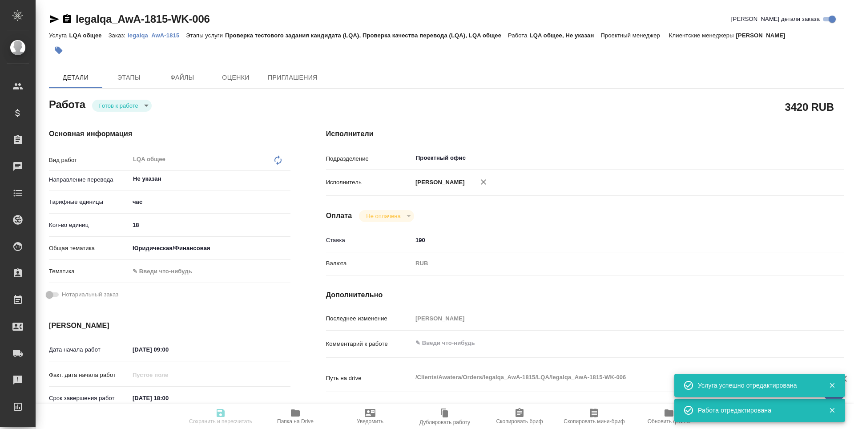
type textarea "x"
type textarea "/Clients/Awatera/Orders/legalqa_AwA-1815/LQA/legalqa_AwA-1815-WK-006"
type textarea "x"
type input "legalqa_AwA-1815"
type input "LQA общее"
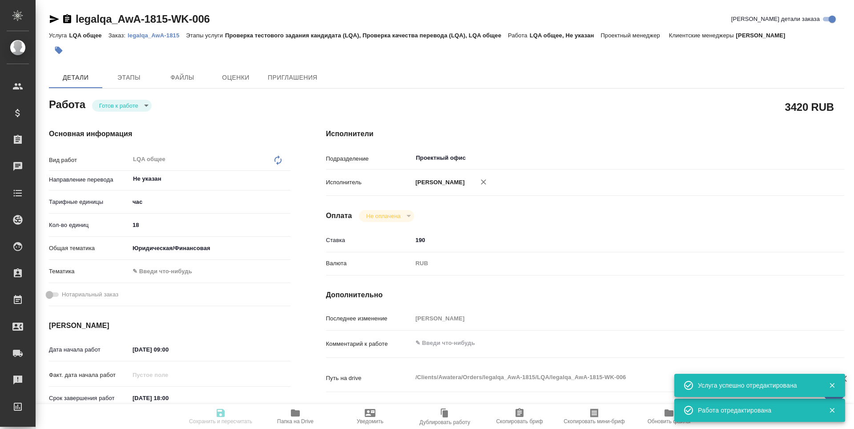
type input "Проверка тестового задания кандидата (LQA), Проверка качества перевода (LQA), L…"
type input "[PERSON_NAME]"
type input "/Clients/Awatera/Orders/legalqa_AwA-1815"
type textarea "x"
type textarea "Для начислений штатным лингвистам, фрилансерам и штатным менеджерам за задачи L…"
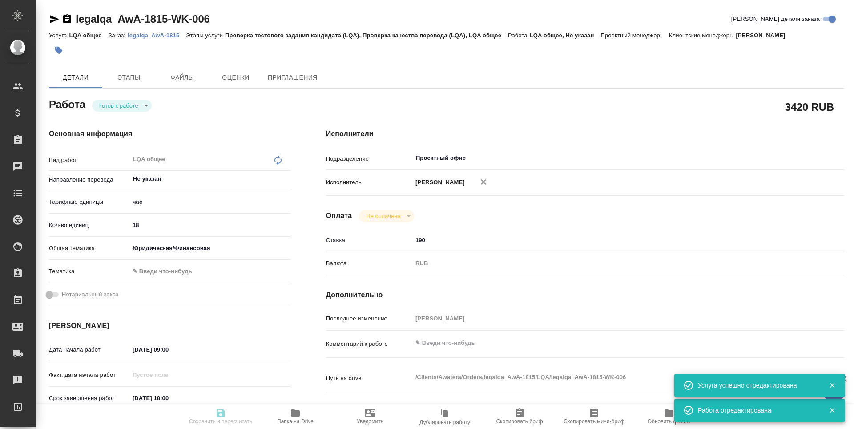
type textarea "x"
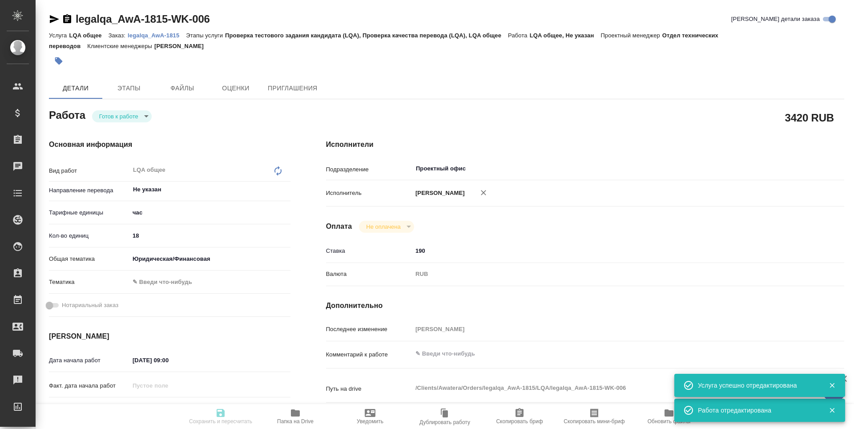
type textarea "x"
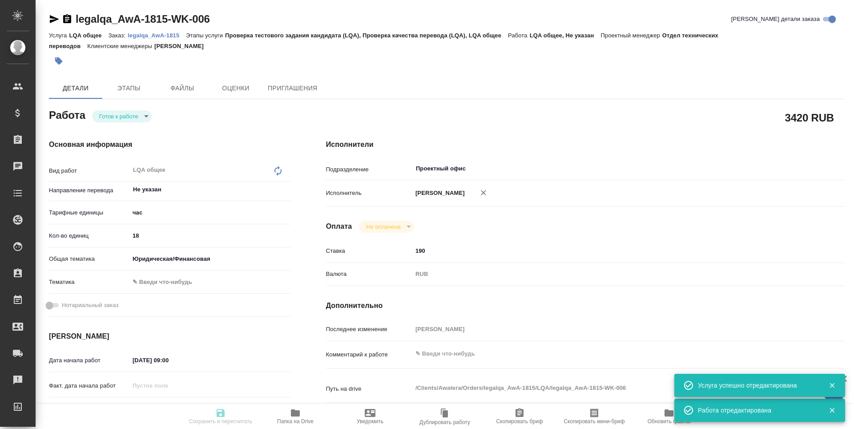
type textarea "x"
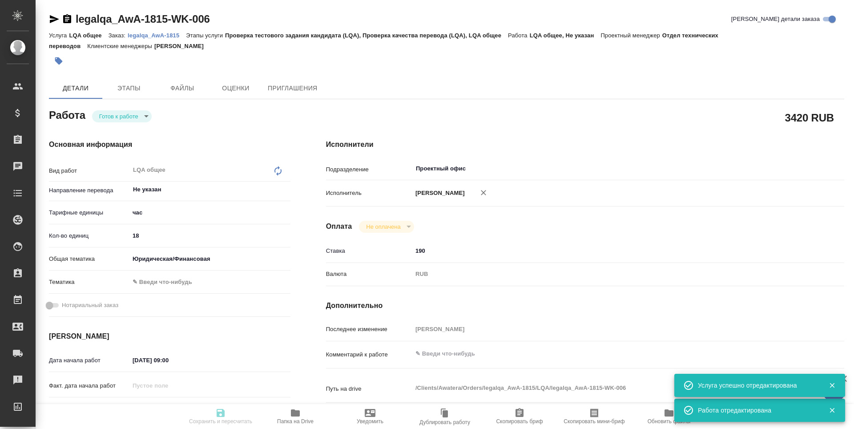
type textarea "x"
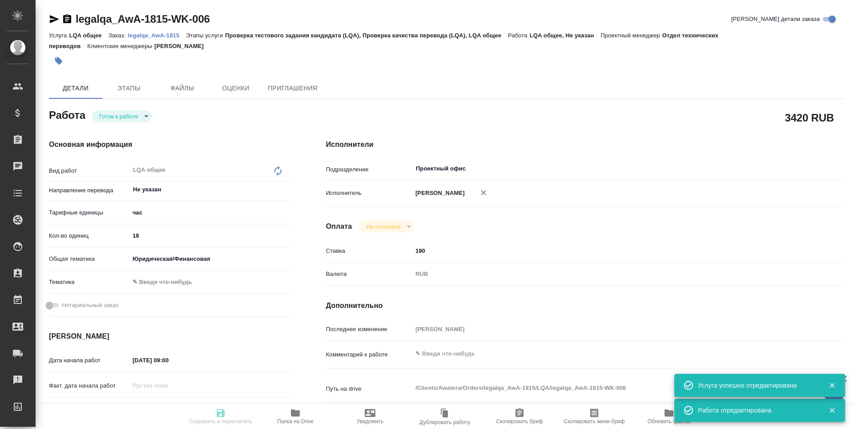
type textarea "x"
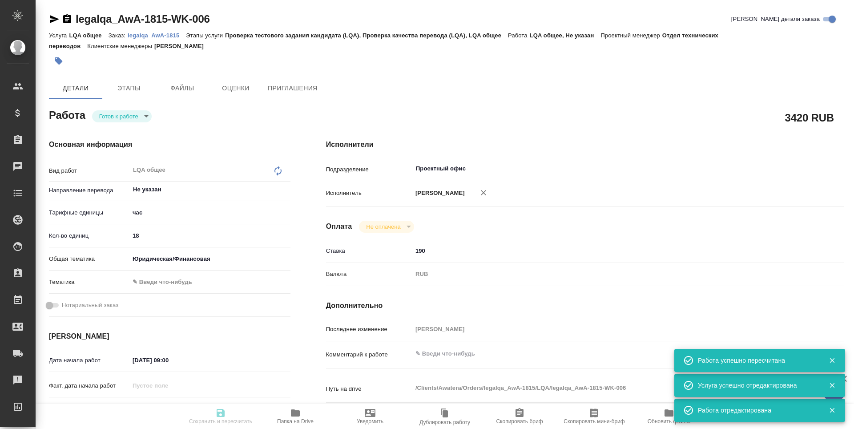
type input "readyForWork"
type textarea "LQA общее"
type textarea "x"
type input "Не указан"
type input "5a8b1489cc6b4906c91bfd93"
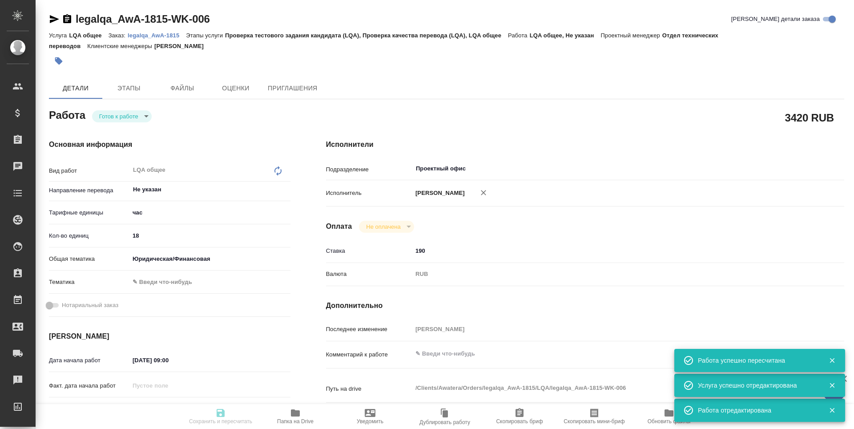
type input "18"
type input "yr-fn"
type input "11.08.2025 09:00"
type input "14.08.2025 18:00"
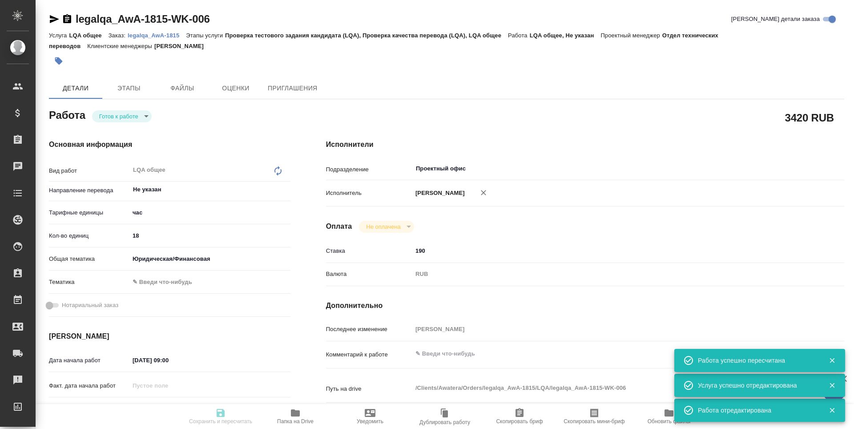
type input "Проектный офис"
type input "notPayed"
type input "190"
type input "RUB"
type input "Третьякова Наталья"
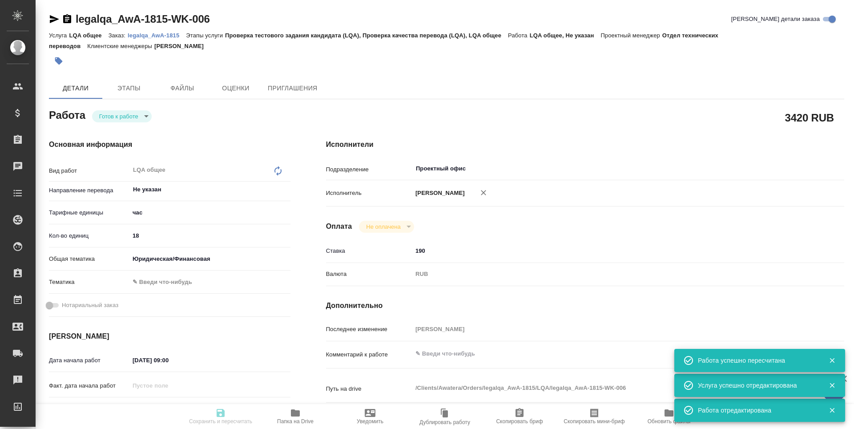
type textarea "x"
type textarea "/Clients/Awatera/Orders/legalqa_AwA-1815/LQA/legalqa_AwA-1815-WK-006"
type textarea "x"
type input "legalqa_AwA-1815"
type input "LQA общее"
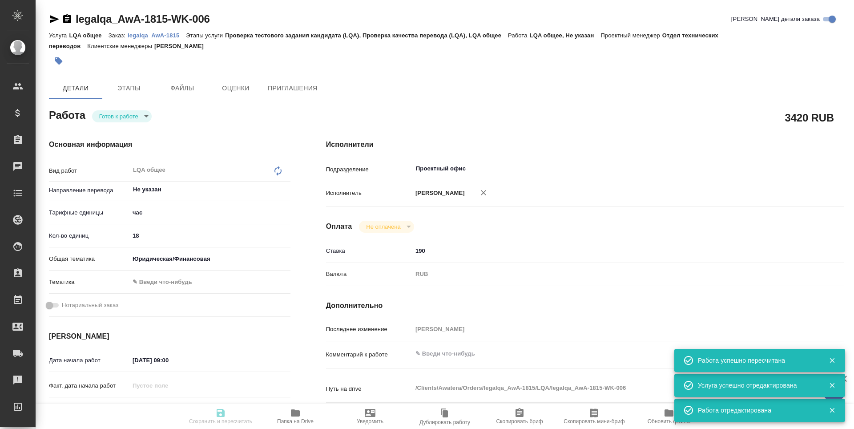
type input "Проверка тестового задания кандидата (LQA), Проверка качества перевода (LQA), L…"
type input "[PERSON_NAME]"
type input "/Clients/Awatera/Orders/legalqa_AwA-1815"
type textarea "x"
type textarea "Для начислений штатным лингвистам, фрилансерам и штатным менеджерам за задачи L…"
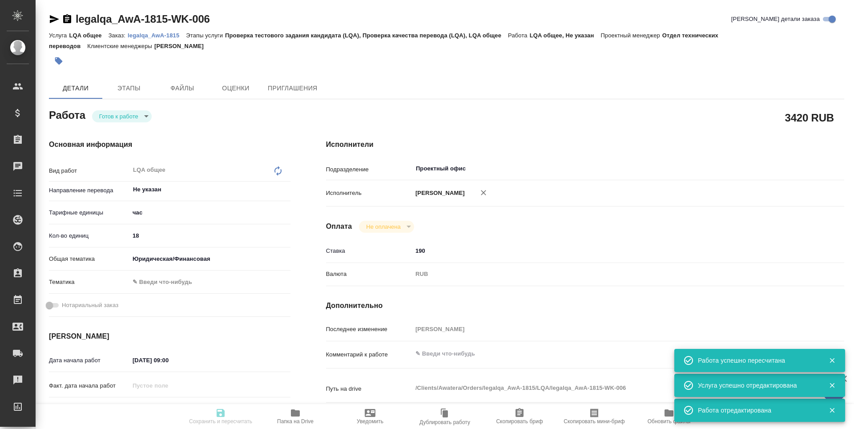
type textarea "x"
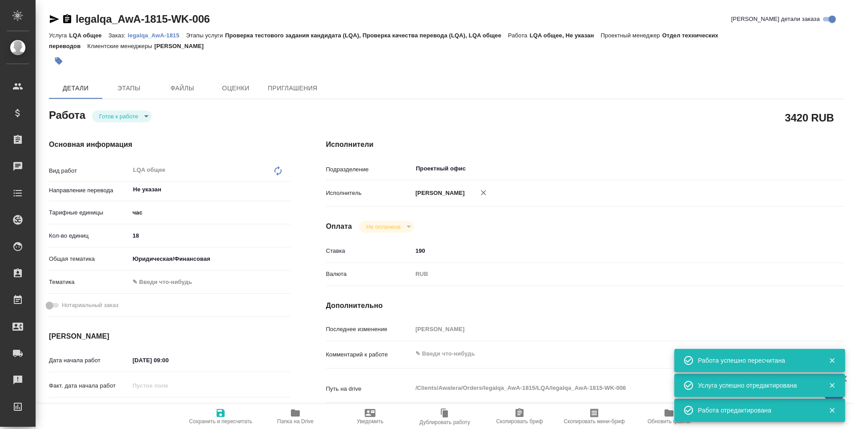
type textarea "x"
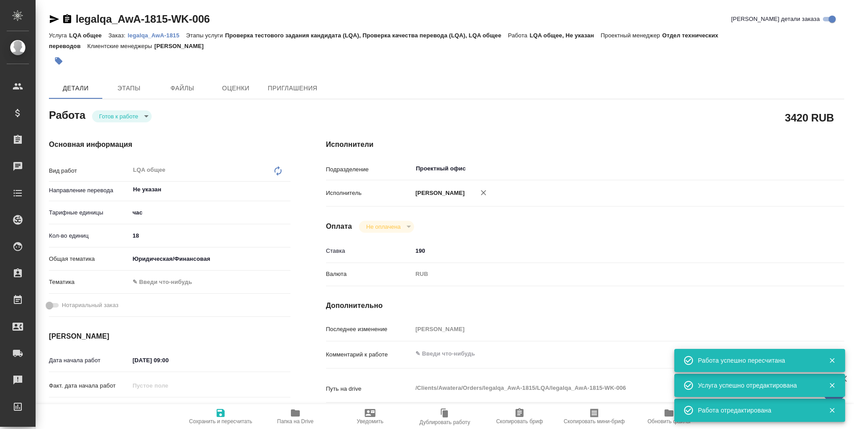
type textarea "x"
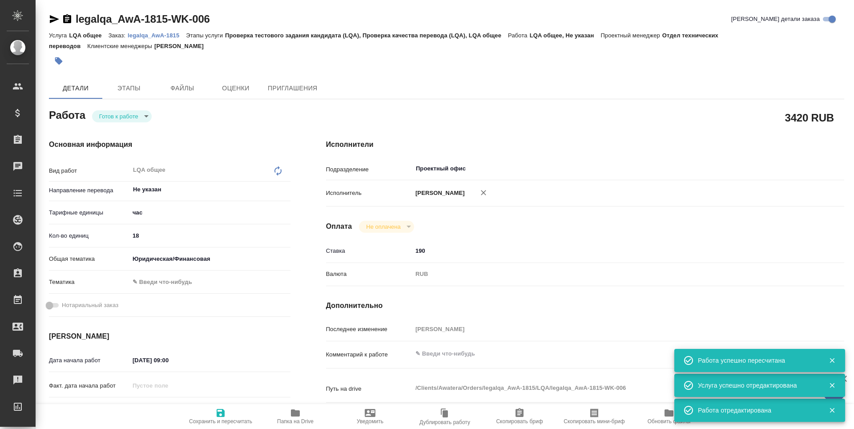
type textarea "x"
click at [124, 115] on body "🙏 .cls-1 fill:#fff; AWATERA Третьякова Наталия n.tretyakova Клиенты Спецификаци…" at bounding box center [427, 214] width 854 height 429
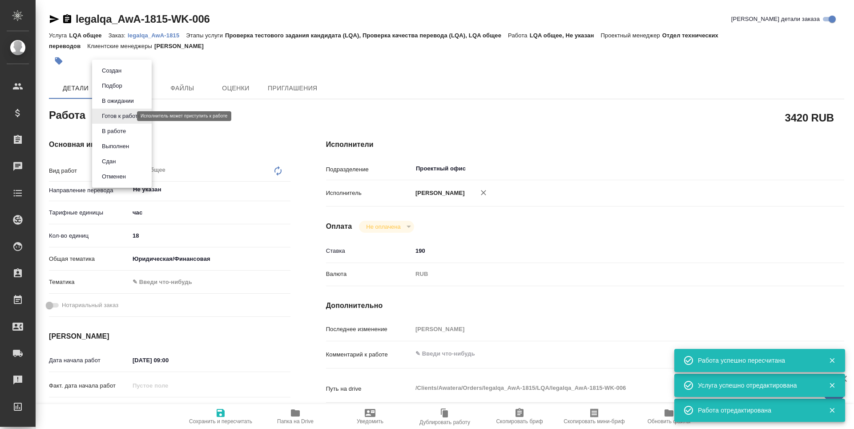
type textarea "x"
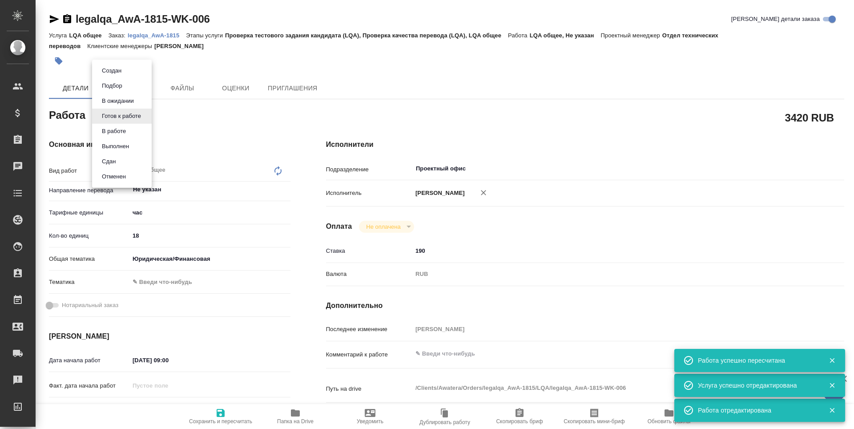
click at [130, 158] on li "Сдан" at bounding box center [122, 161] width 60 height 15
type textarea "x"
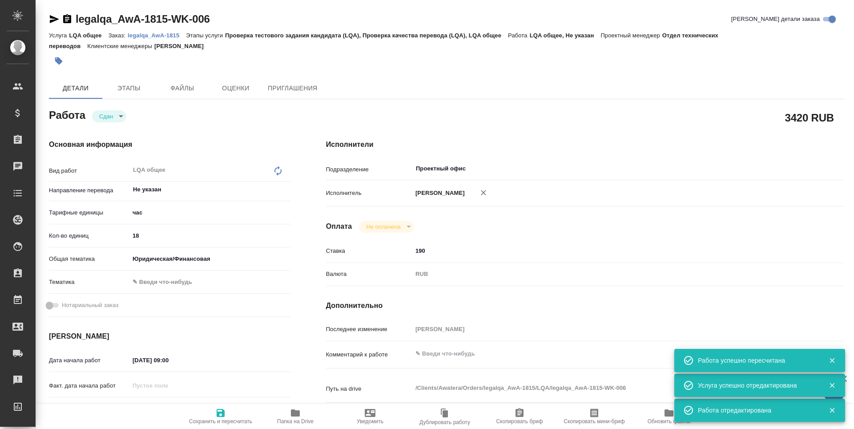
type textarea "x"
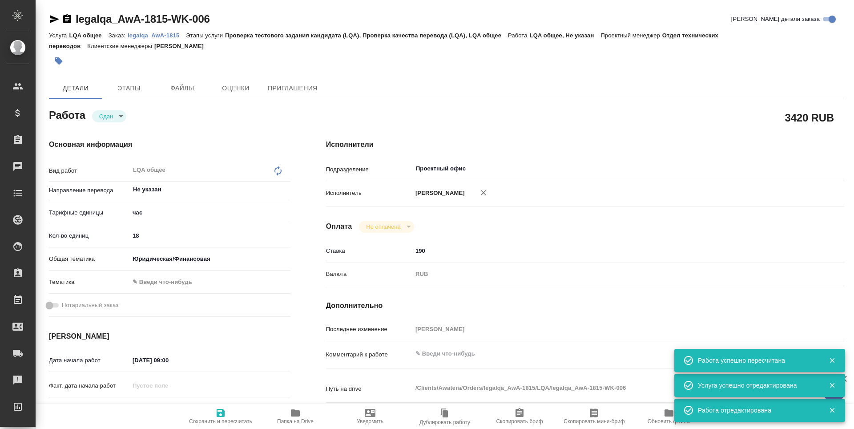
type textarea "x"
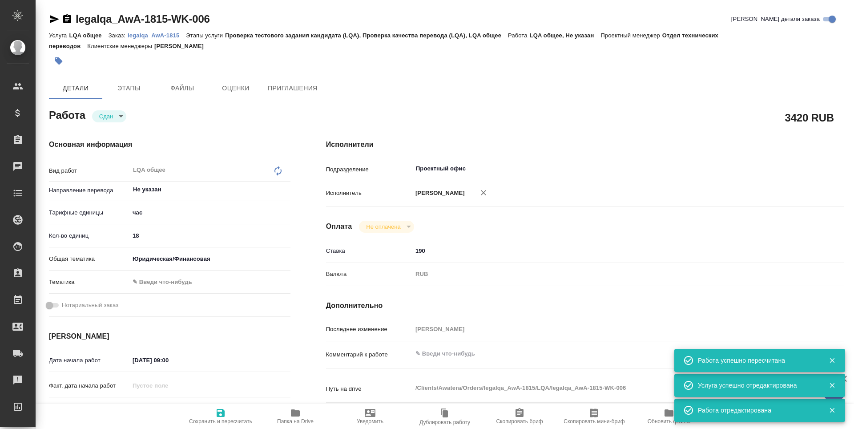
type textarea "x"
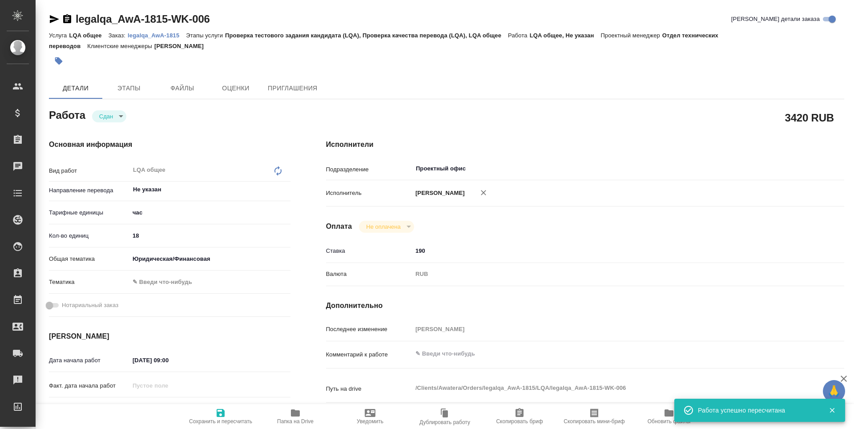
click at [221, 417] on icon "button" at bounding box center [221, 413] width 8 height 8
type textarea "x"
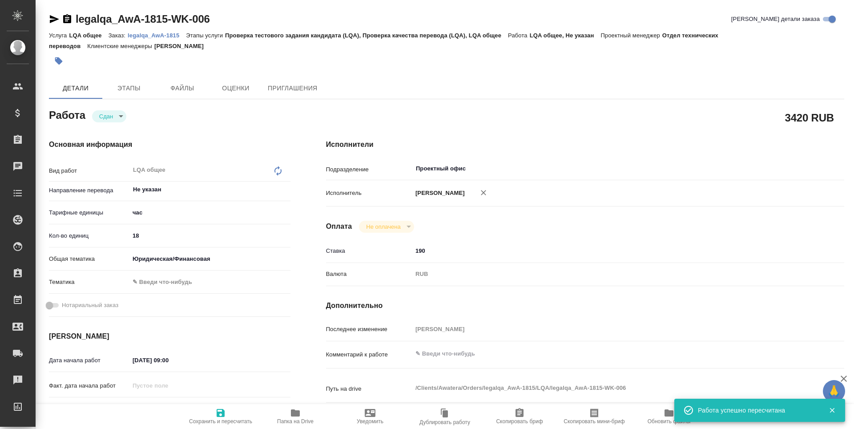
type textarea "x"
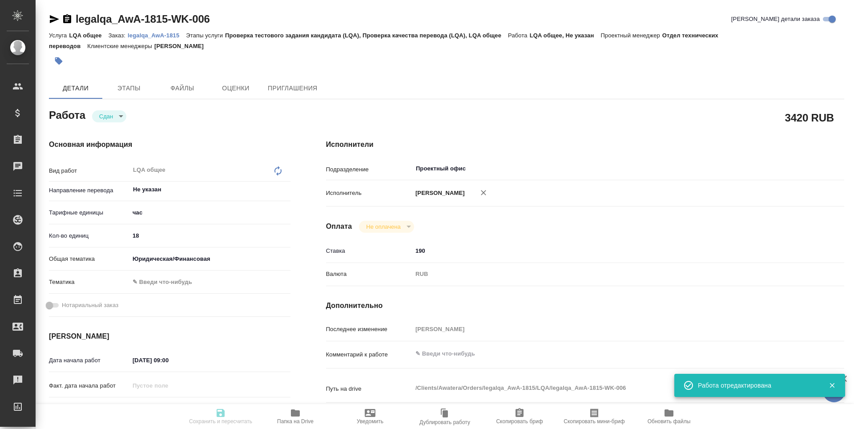
type textarea "x"
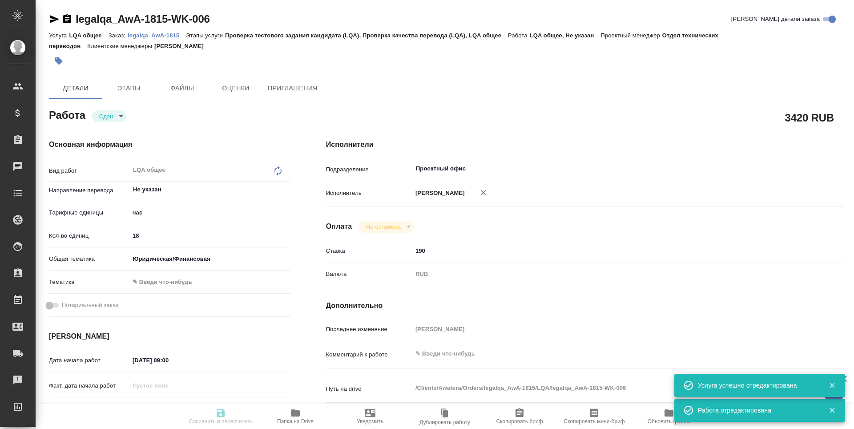
type input "closed"
type textarea "LQA общее"
type textarea "x"
type input "Не указан"
type input "5a8b1489cc6b4906c91bfd93"
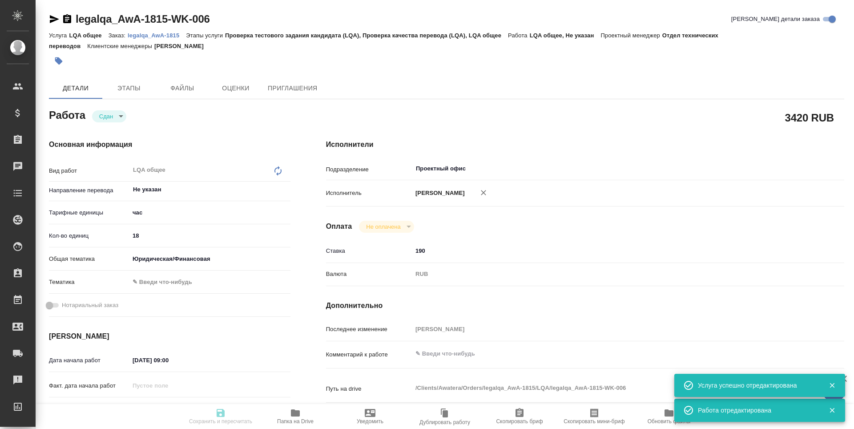
type input "18"
type input "yr-fn"
type input "11.08.2025 09:00"
type input "14.08.2025 18:00"
type input "14.08.2025 18:49"
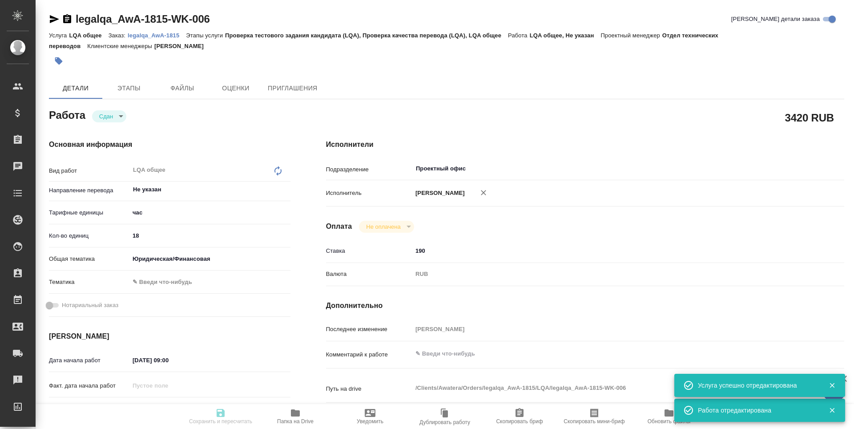
type input "14.08.2025 18:00"
type input "Проектный офис"
type input "notPayed"
type input "190"
type input "RUB"
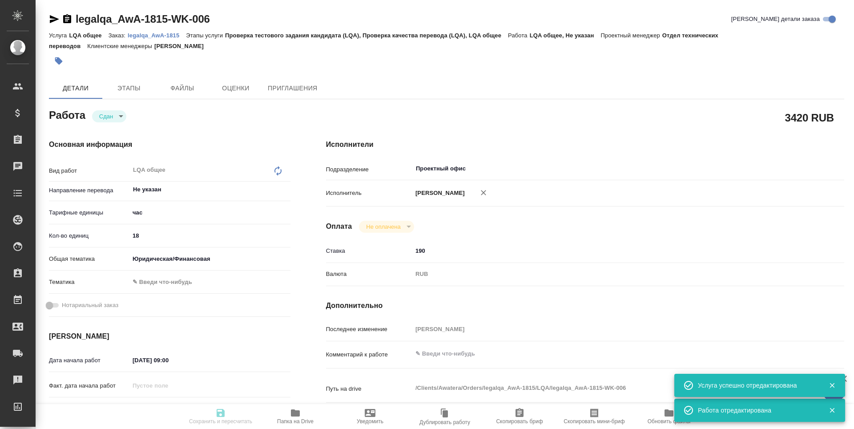
type input "Третьякова Наталья"
type textarea "x"
type textarea "/Clients/Awatera/Orders/legalqa_AwA-1815/LQA/legalqa_AwA-1815-WK-006"
type textarea "x"
type input "legalqa_AwA-1815"
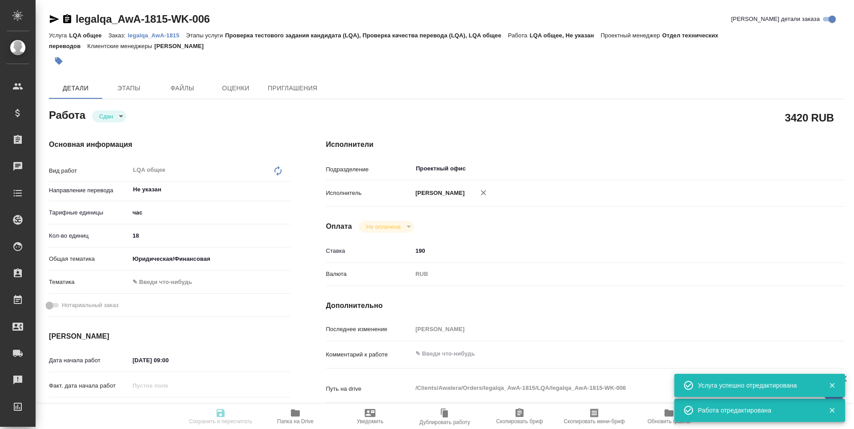
type input "LQA общее"
type input "Проверка тестового задания кандидата (LQA), Проверка качества перевода (LQA), L…"
type input "[PERSON_NAME]"
type input "/Clients/Awatera/Orders/legalqa_AwA-1815"
type textarea "x"
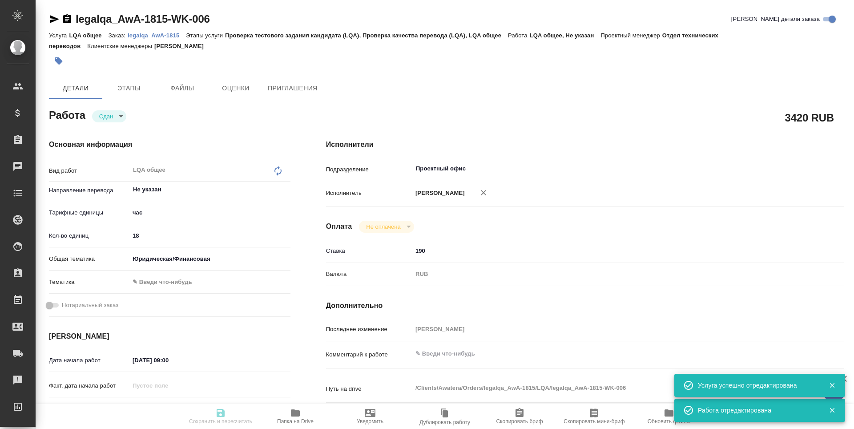
type textarea "Для начислений штатным лингвистам, фрилансерам и штатным менеджерам за задачи L…"
type textarea "x"
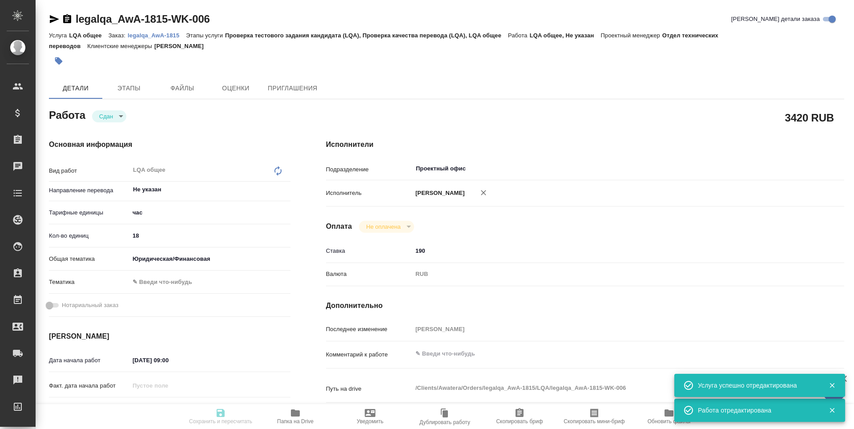
type textarea "x"
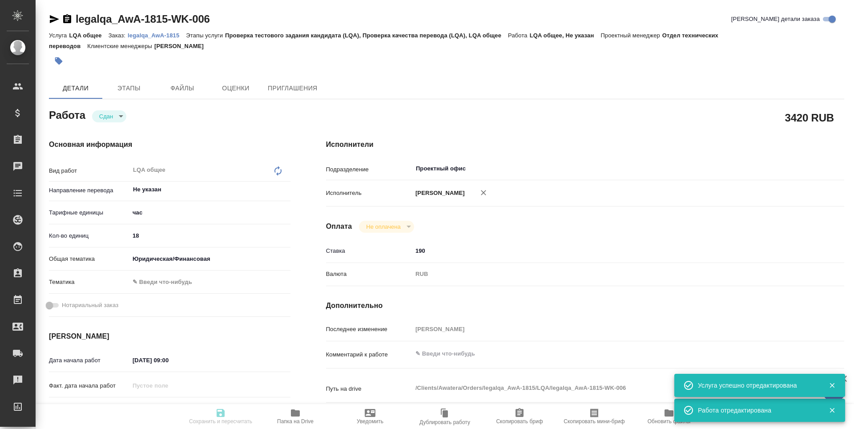
type textarea "x"
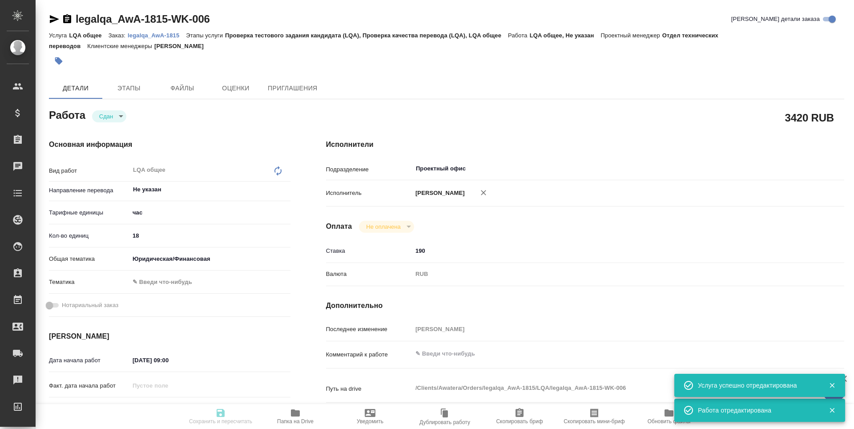
type textarea "x"
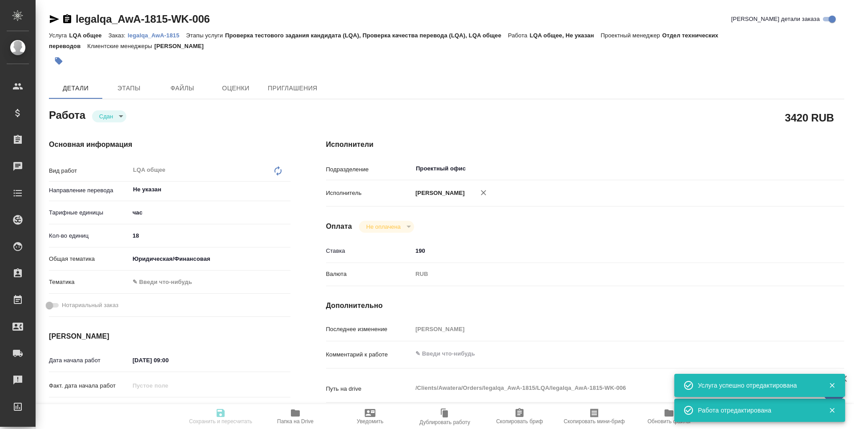
type textarea "x"
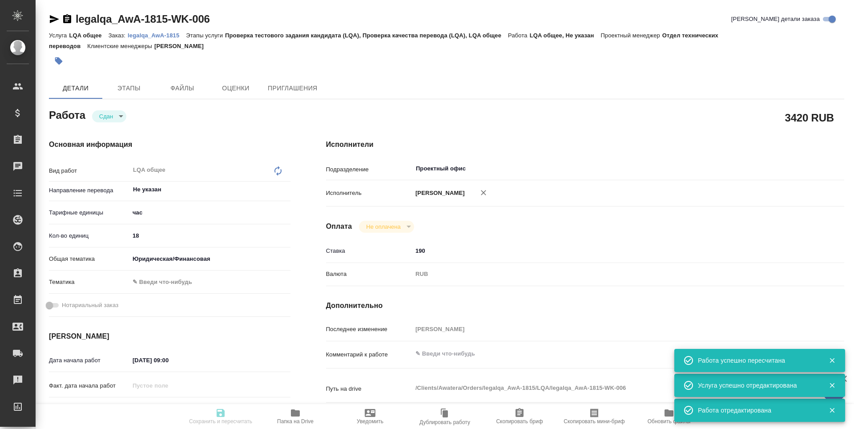
type input "closed"
type textarea "LQA общее"
type textarea "x"
type input "Не указан"
type input "5a8b1489cc6b4906c91bfd93"
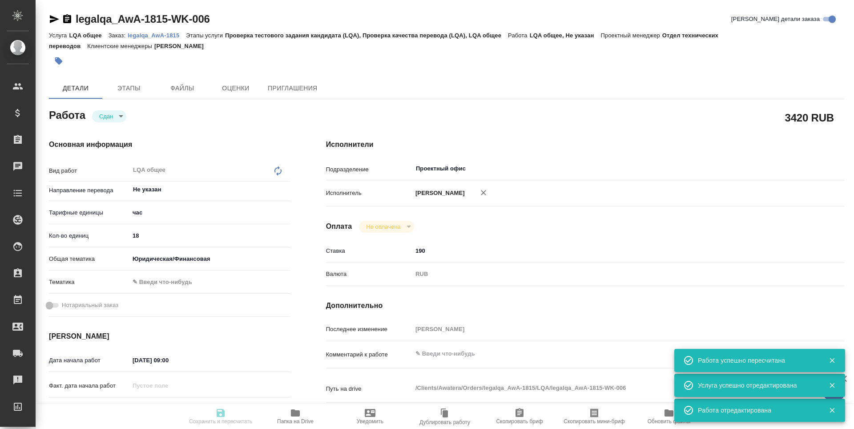
type input "18"
type input "yr-fn"
type input "11.08.2025 09:00"
type input "14.08.2025 18:00"
type input "14.08.2025 18:49"
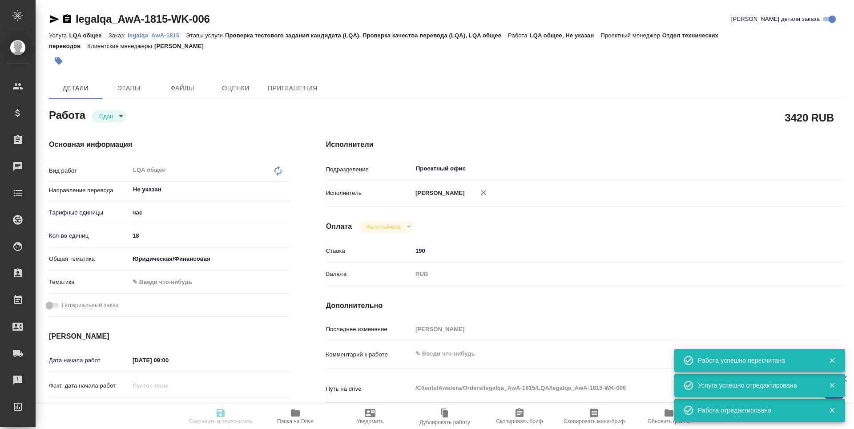
type input "14.08.2025 18:00"
type input "Проектный офис"
type input "notPayed"
type input "190"
type input "RUB"
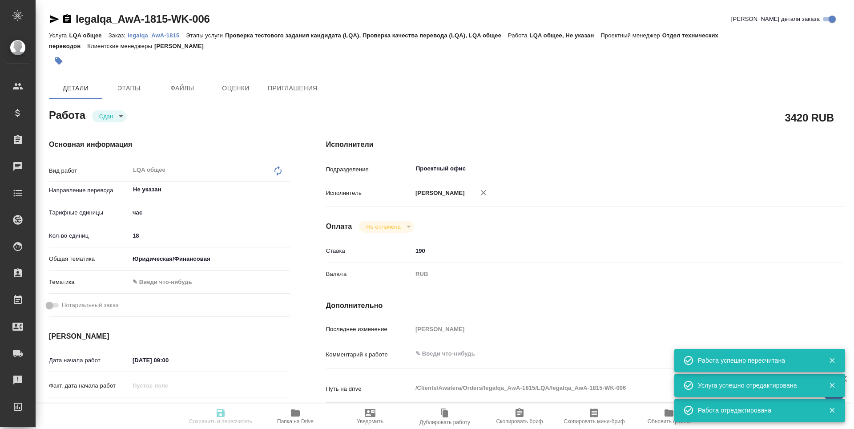
type input "Третьякова Наталья"
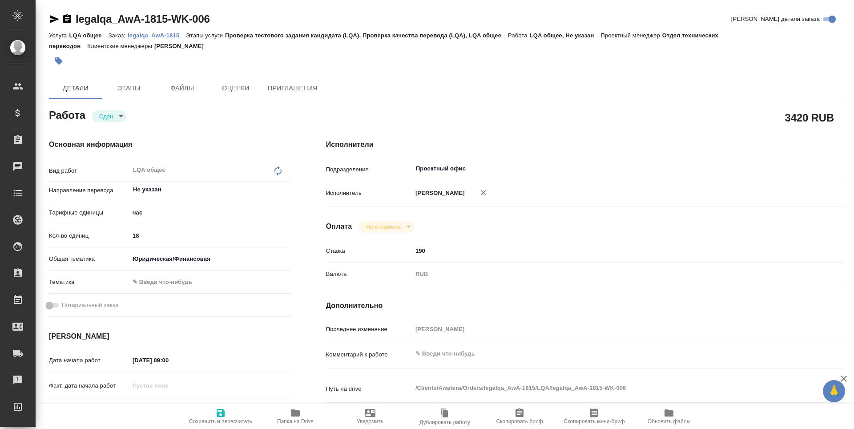
click at [54, 16] on icon "button" at bounding box center [54, 19] width 11 height 11
